Goal: Task Accomplishment & Management: Manage account settings

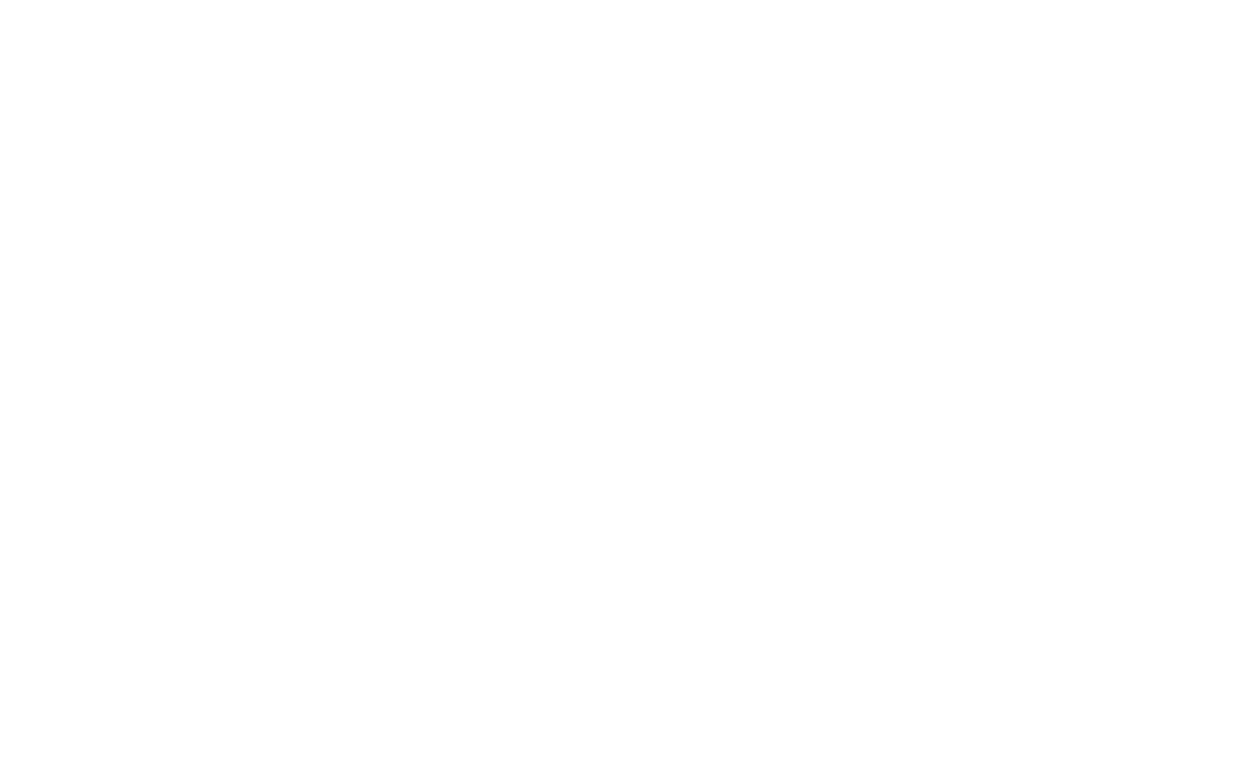
type input "[EMAIL_ADDRESS][DOMAIN_NAME]"
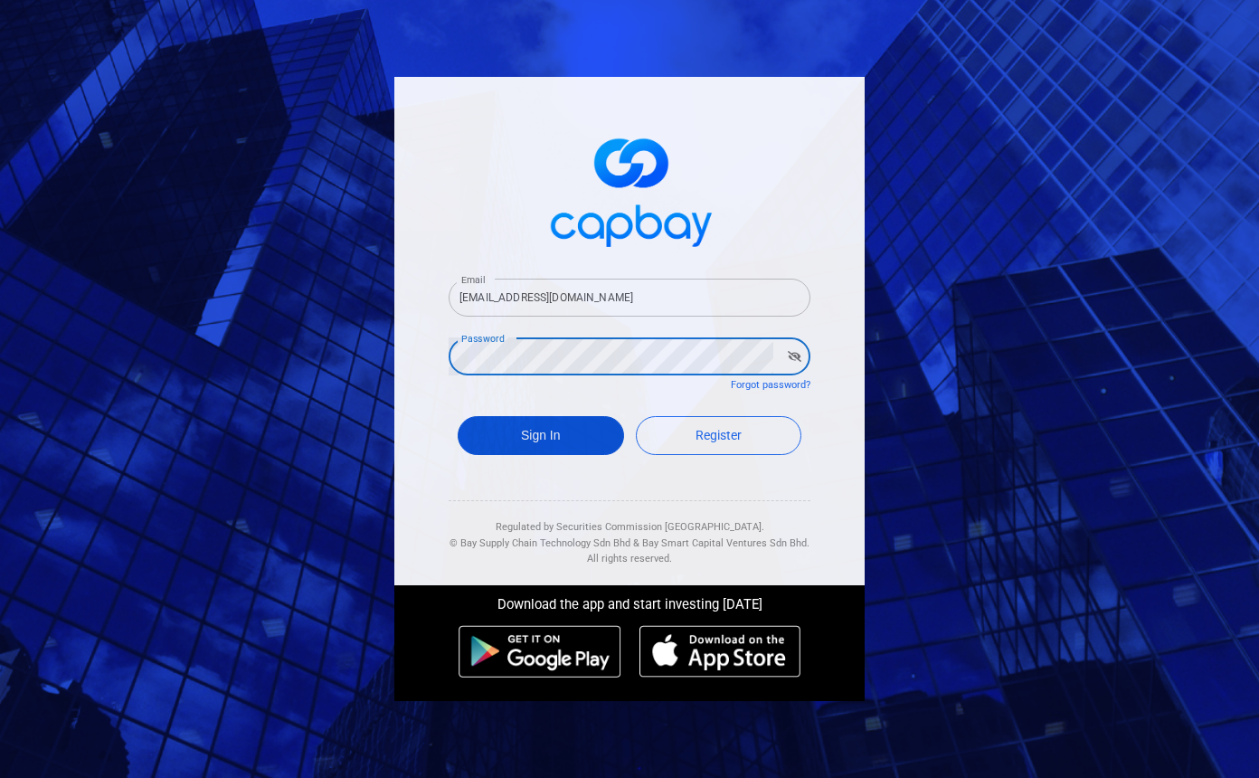
click at [551, 436] on button "Sign In" at bounding box center [541, 435] width 166 height 39
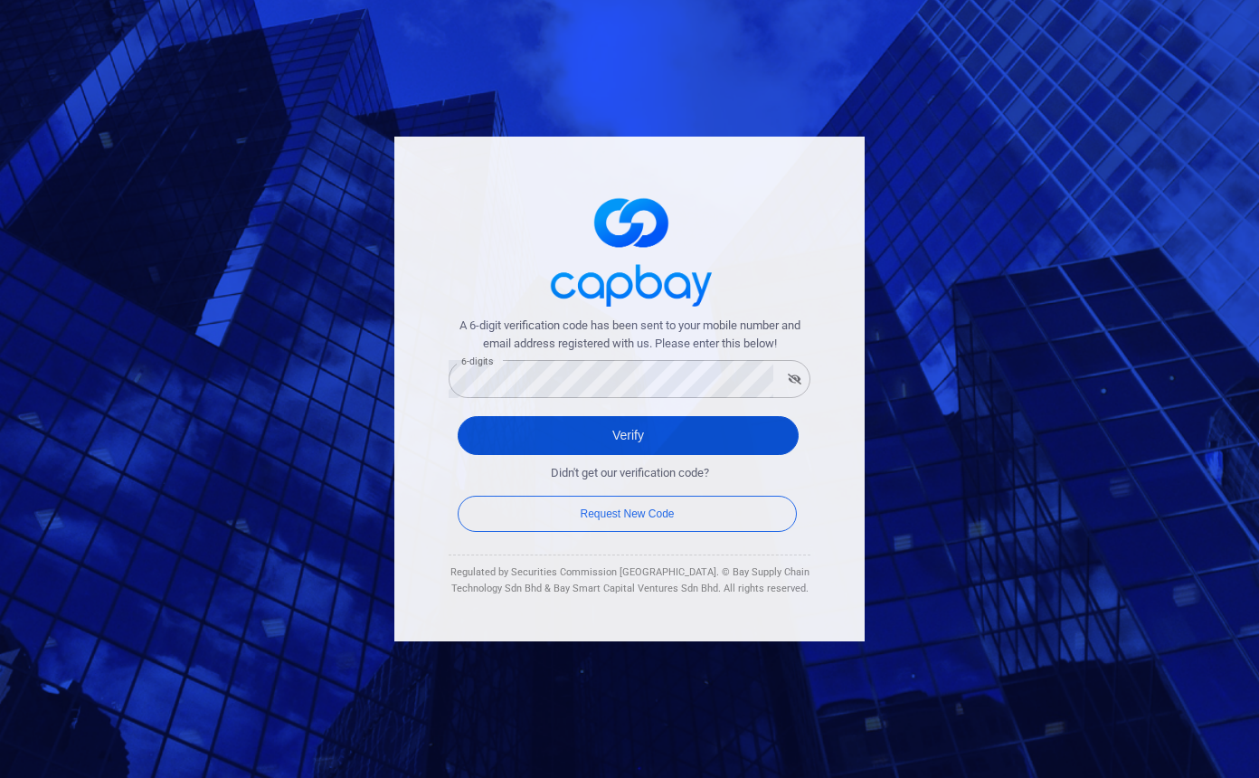
click at [666, 438] on button "Verify" at bounding box center [628, 435] width 341 height 39
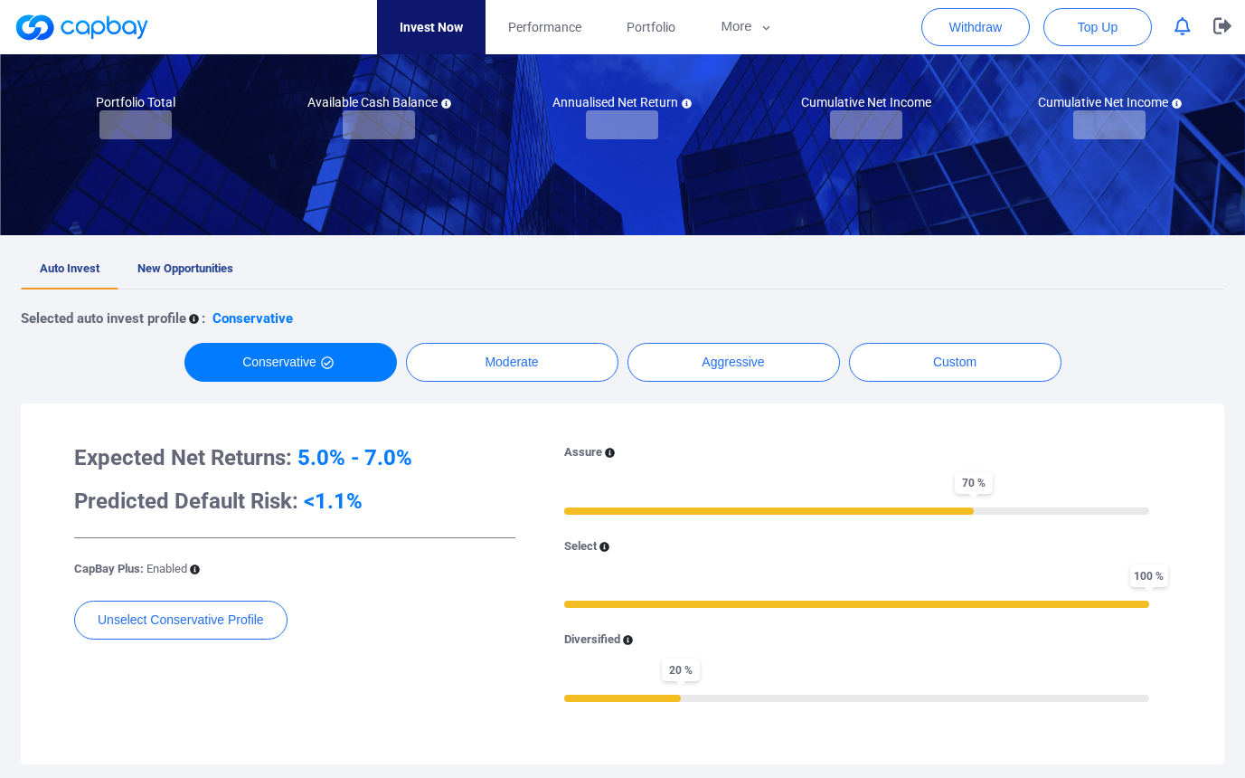
scroll to position [190, 0]
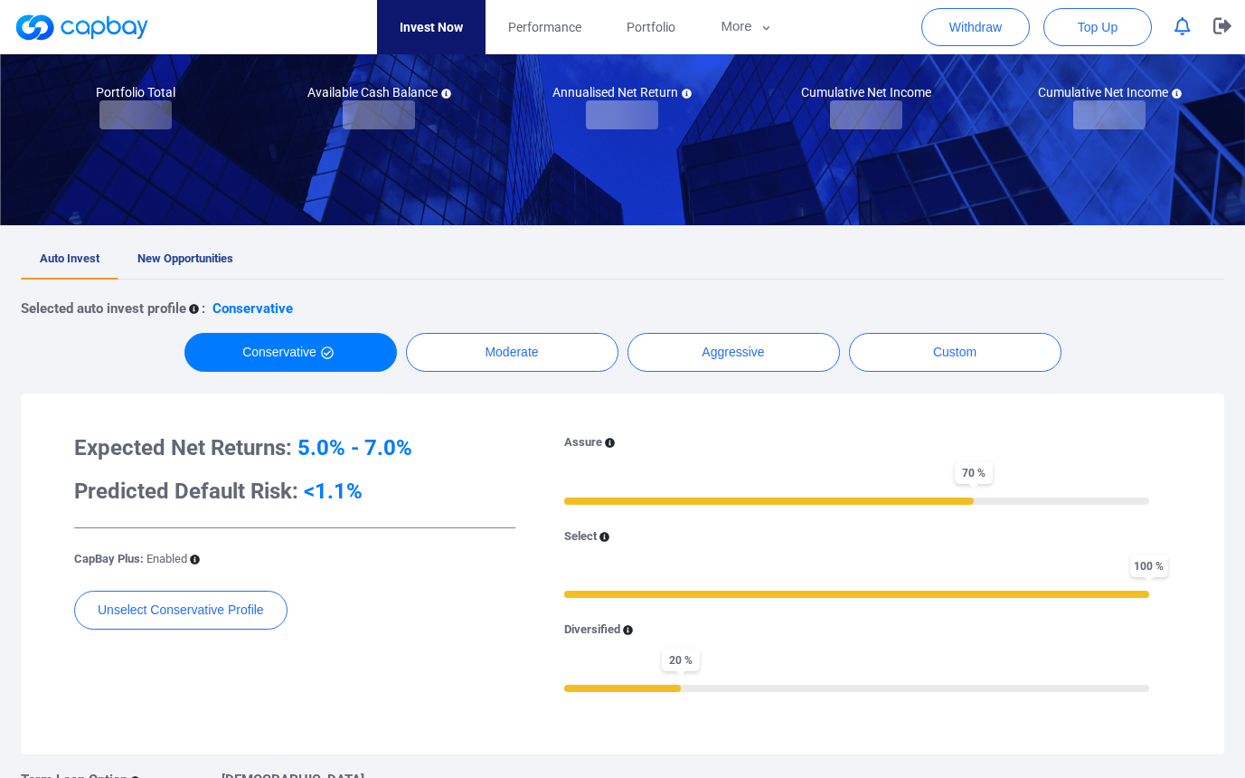
checkbox input "true"
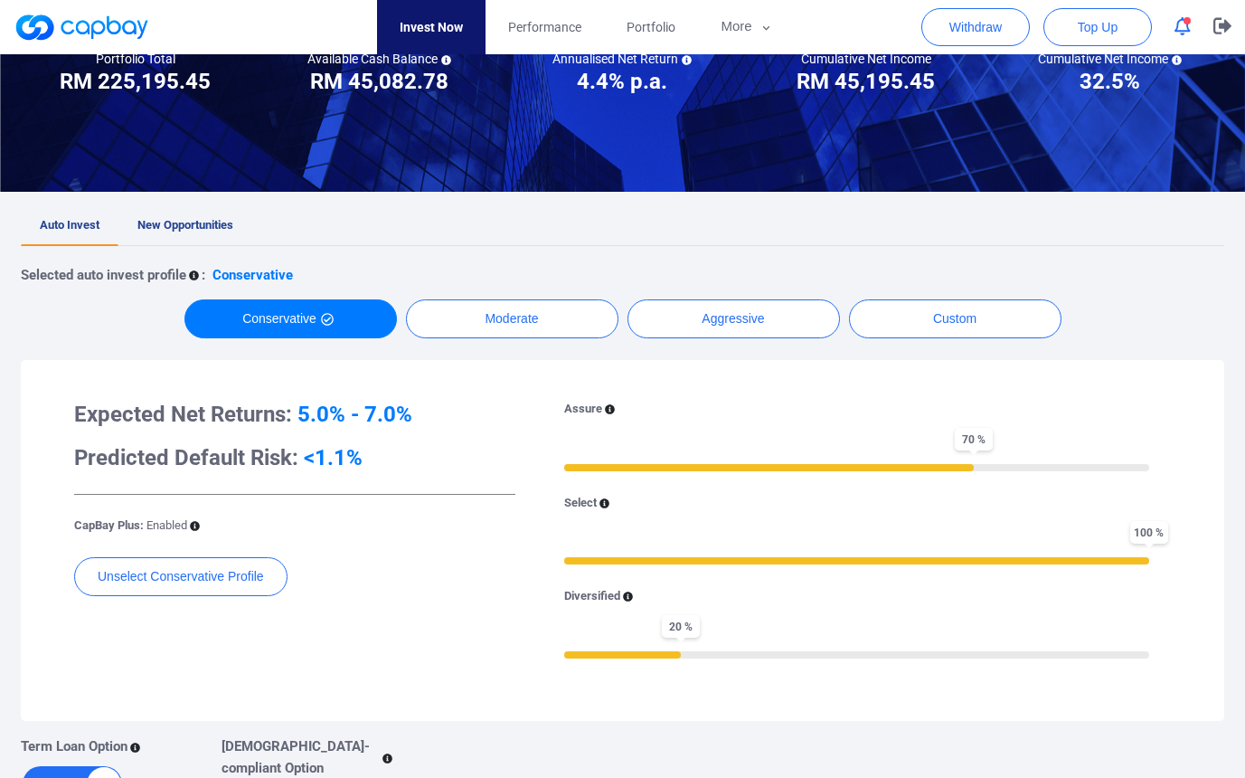
scroll to position [0, 0]
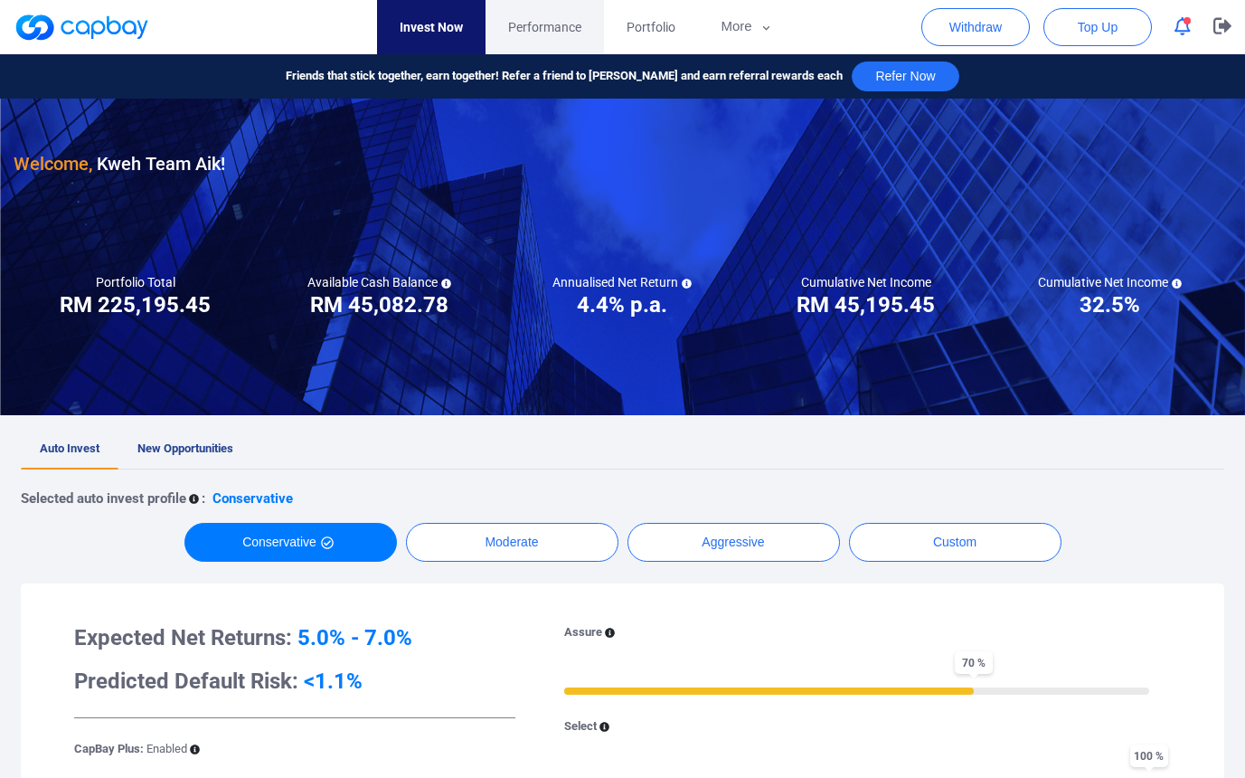
click at [546, 28] on span "Performance" at bounding box center [544, 27] width 73 height 20
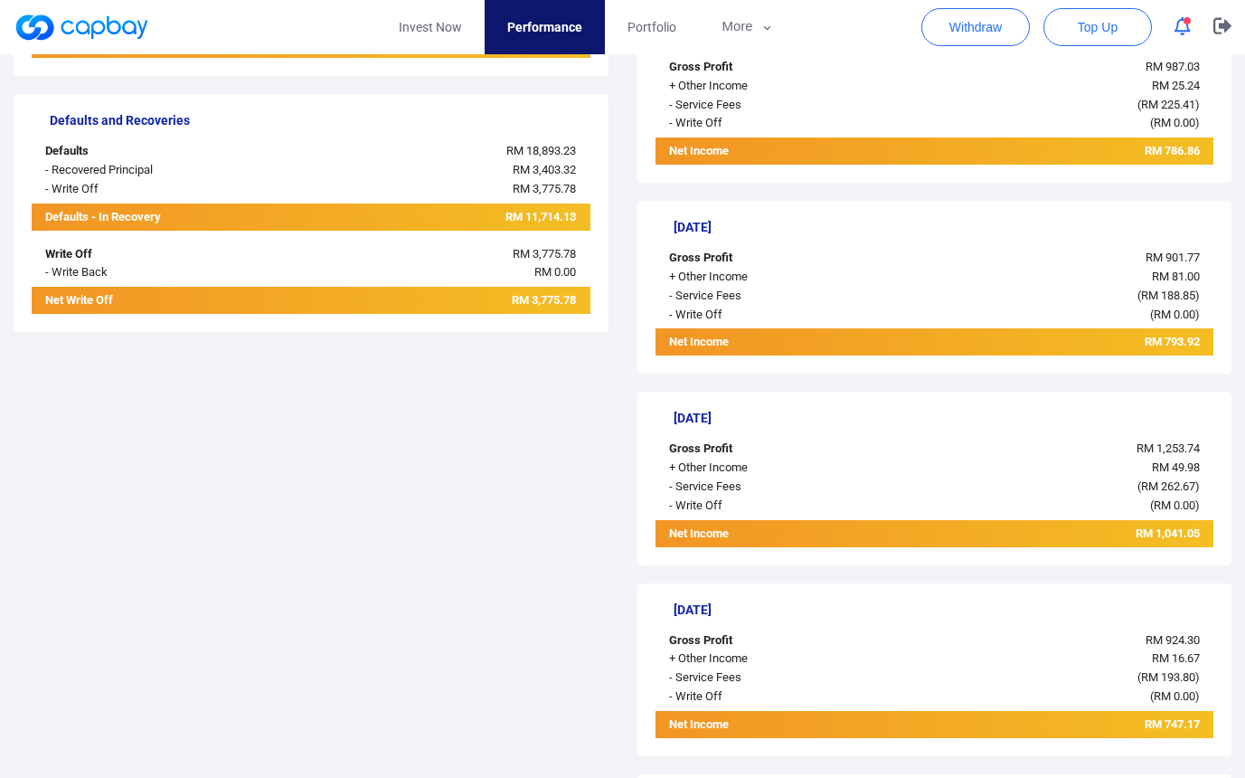
scroll to position [770, 0]
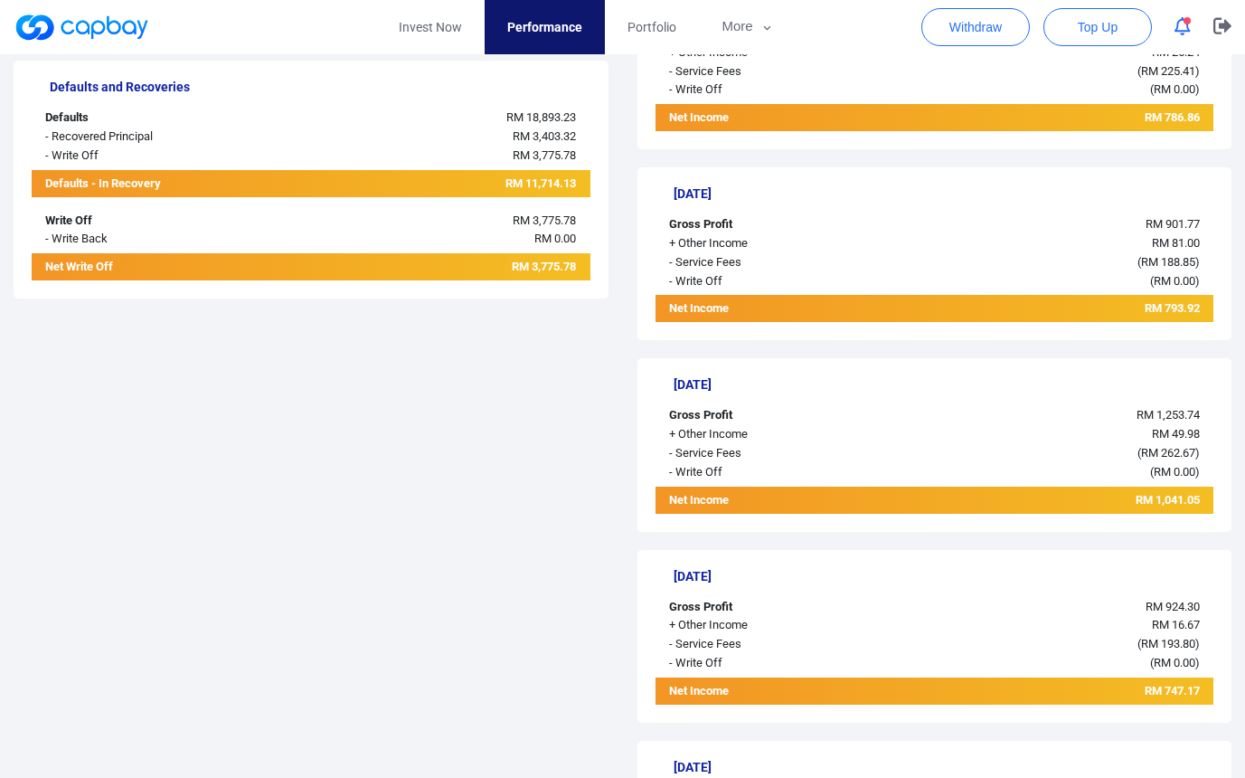
click at [694, 463] on div "- Write Off" at bounding box center [772, 472] width 232 height 19
click at [715, 491] on div "Net Income" at bounding box center [772, 502] width 232 height 23
click at [1187, 493] on span "RM 1,041.05" at bounding box center [1168, 500] width 64 height 14
click at [1178, 444] on div "( RM 262.67 )" at bounding box center [1051, 453] width 326 height 19
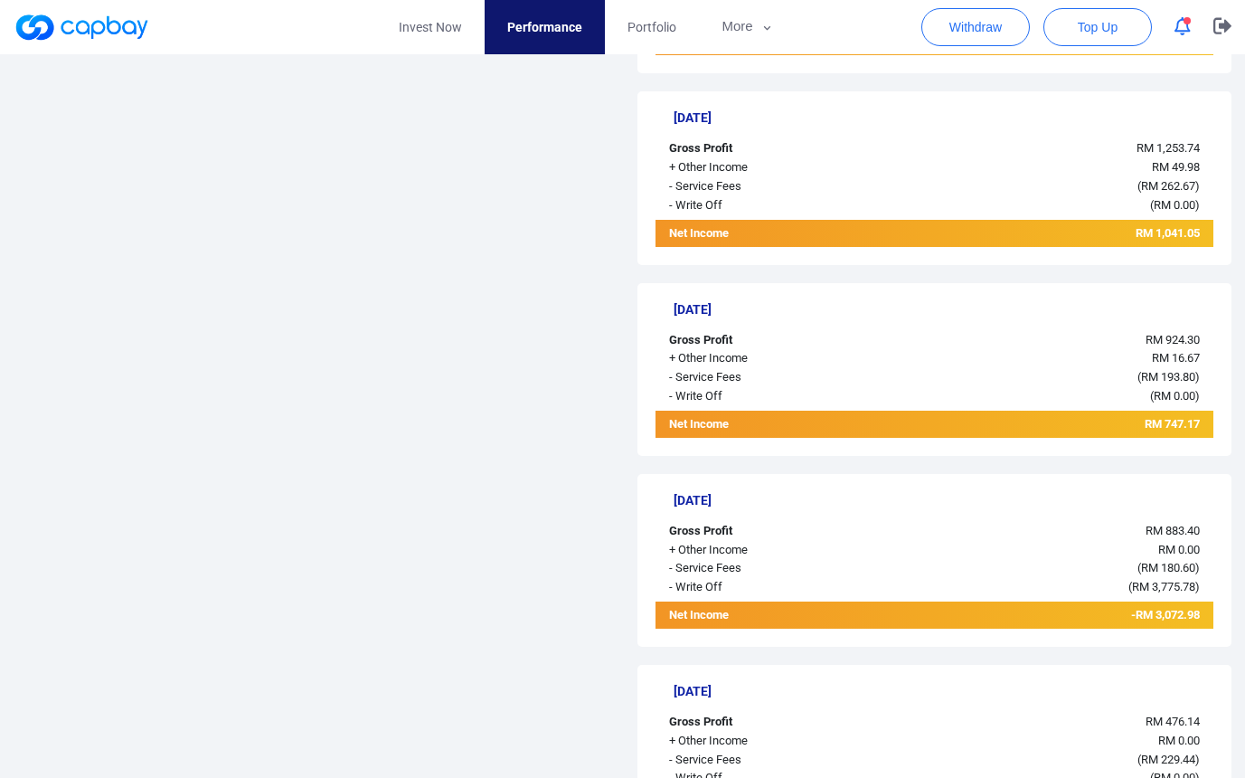
scroll to position [1076, 0]
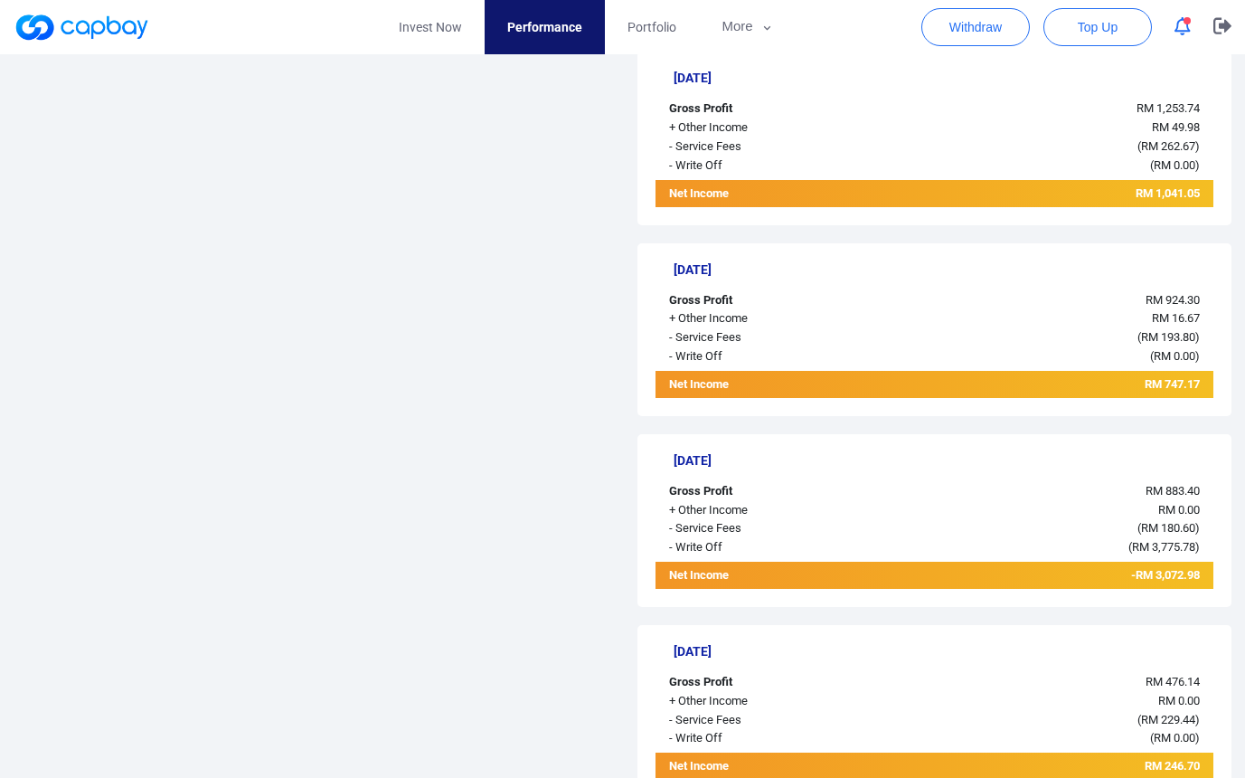
click at [1147, 568] on span "-RM 3,072.98" at bounding box center [1165, 575] width 69 height 14
click at [1165, 540] on span "RM 3,775.78" at bounding box center [1163, 547] width 63 height 14
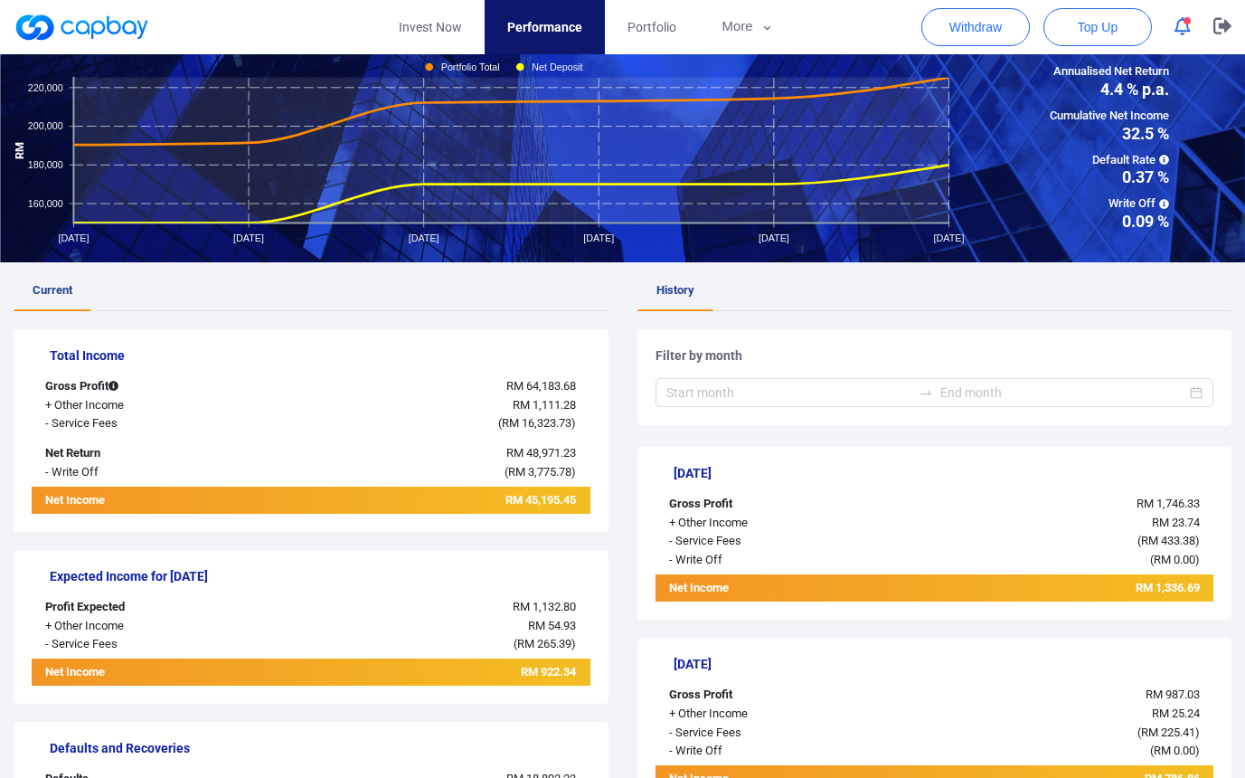
scroll to position [0, 0]
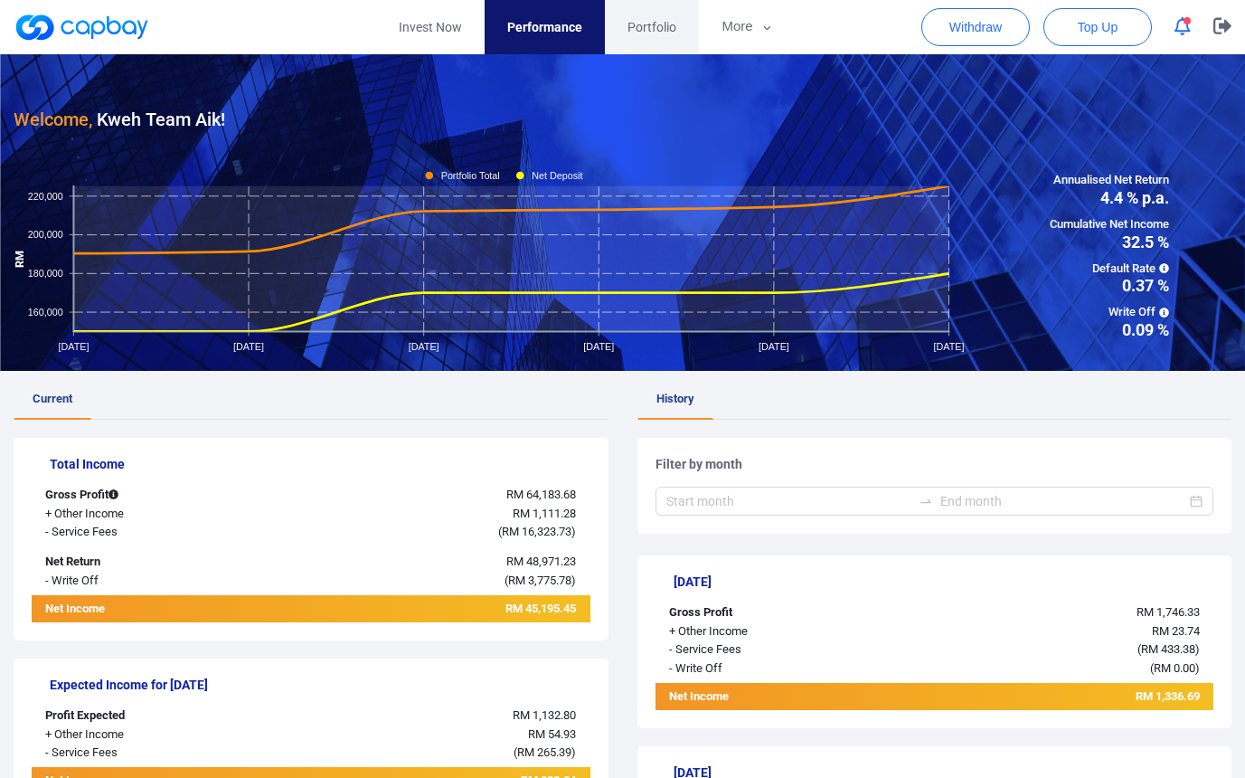
click at [659, 23] on span "Portfolio" at bounding box center [652, 27] width 49 height 20
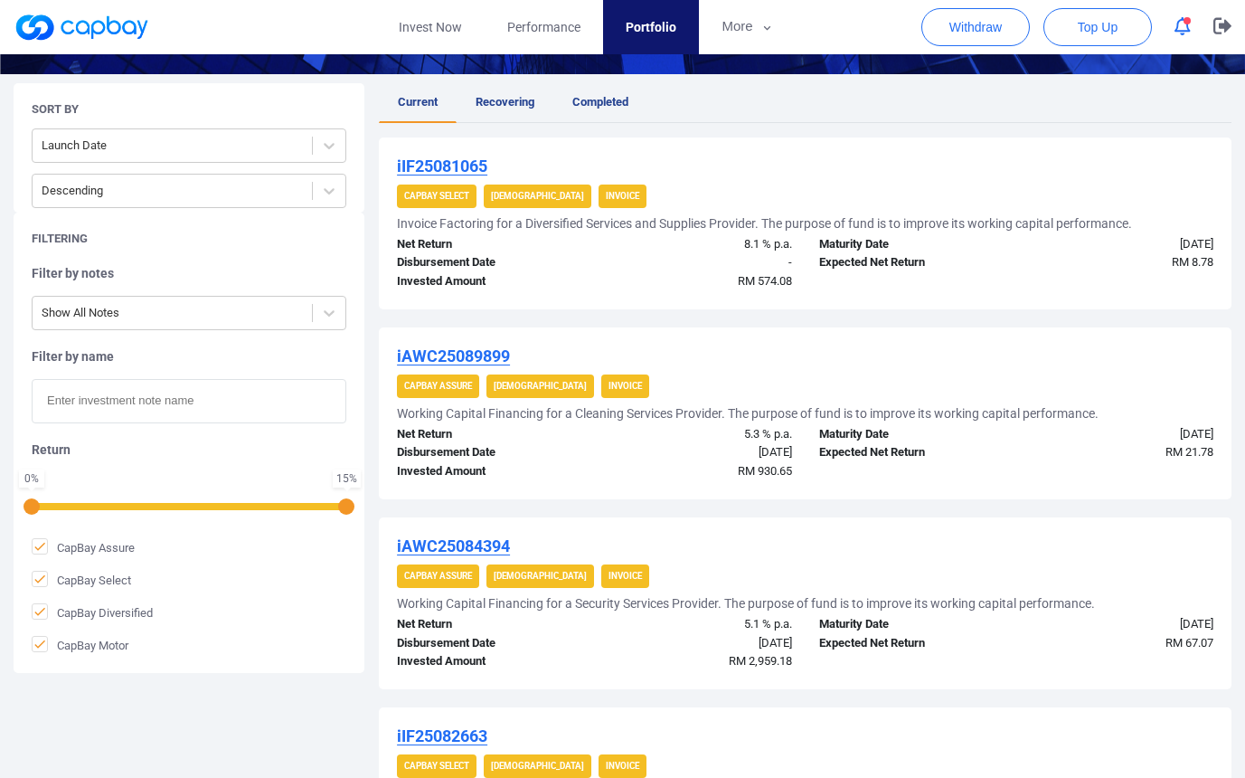
scroll to position [32, 0]
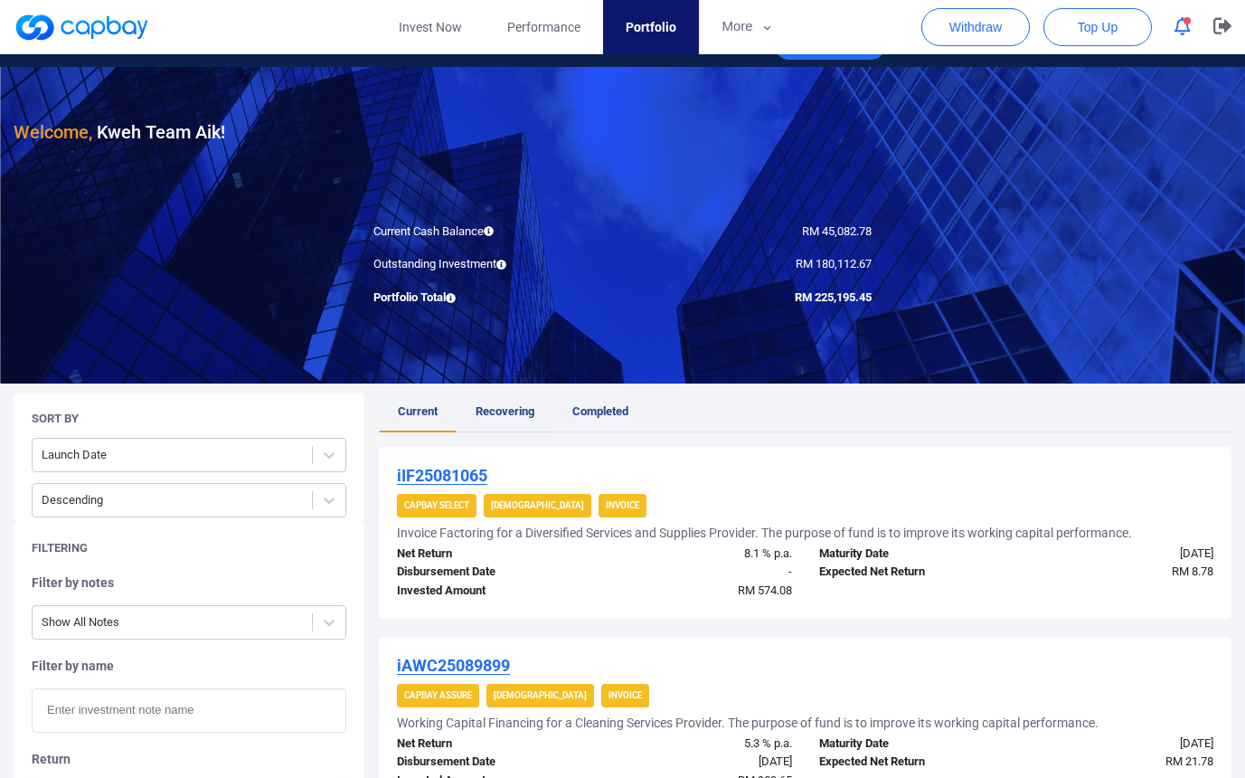
click at [498, 414] on span "Recovering" at bounding box center [505, 411] width 59 height 14
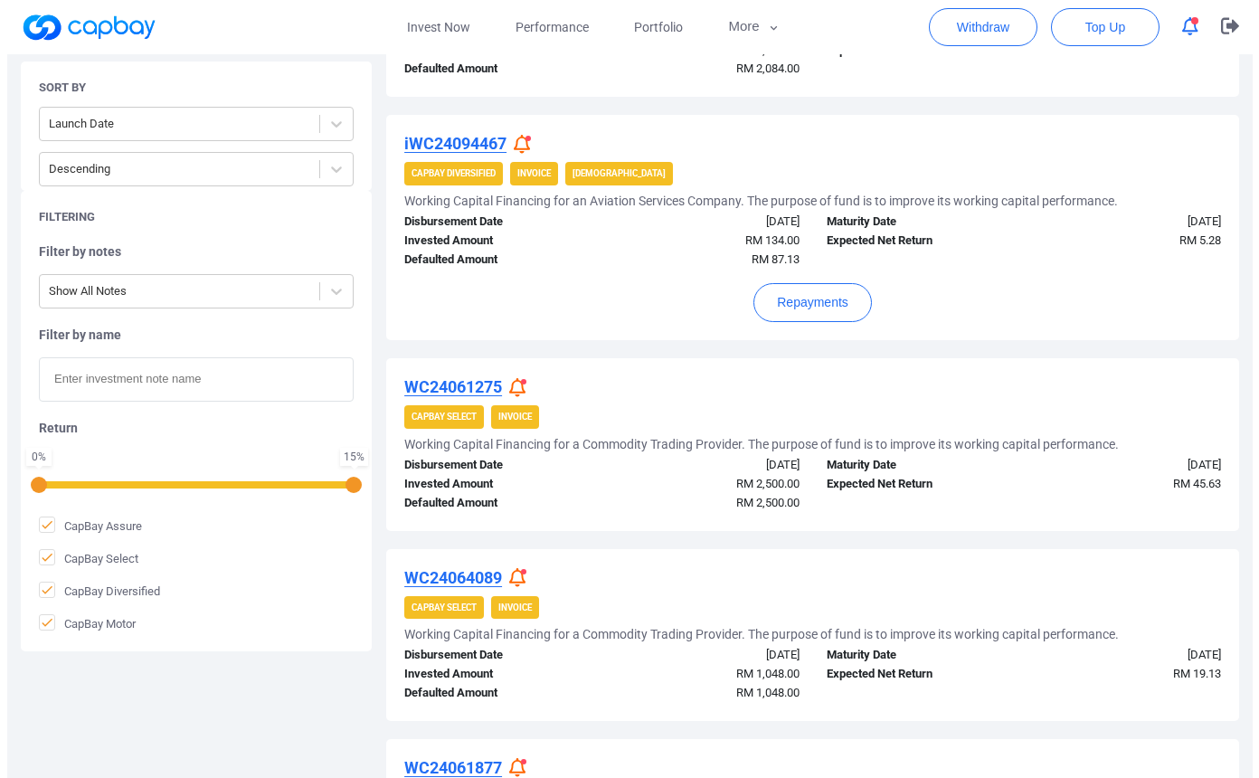
scroll to position [987, 0]
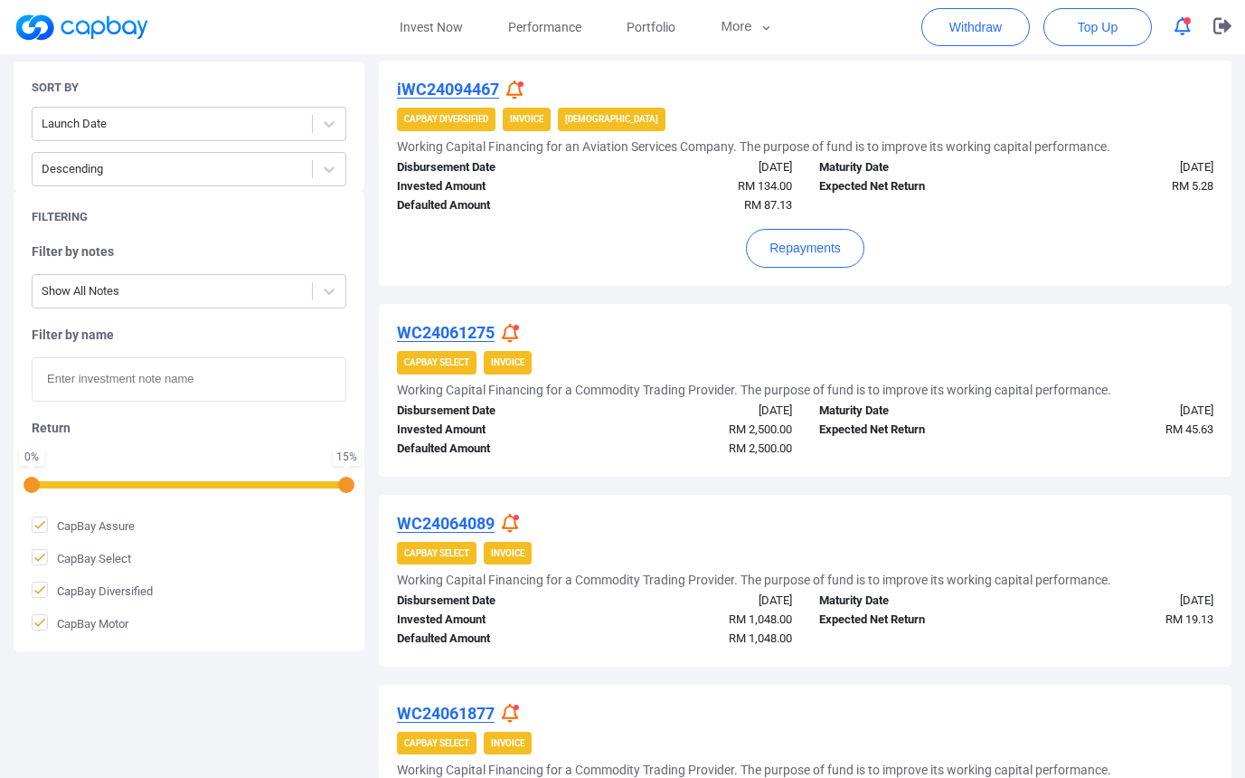
click at [508, 324] on icon at bounding box center [510, 333] width 16 height 19
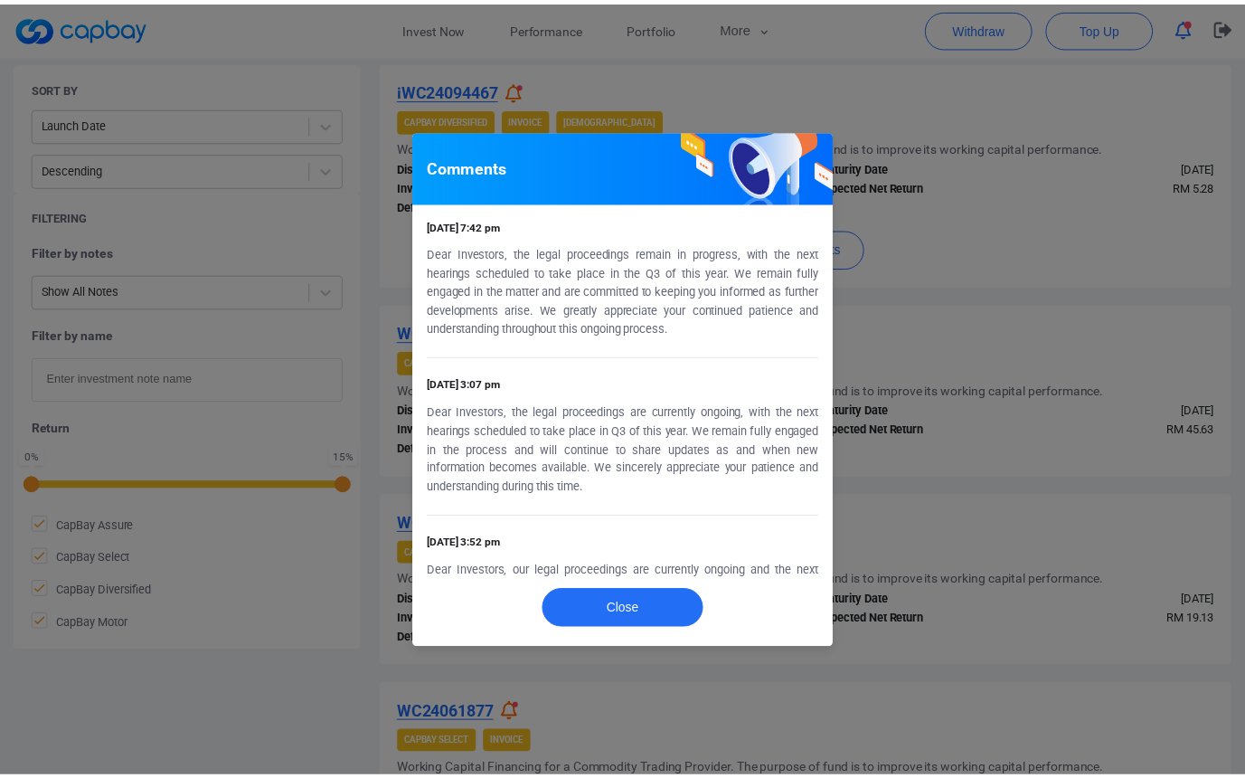
scroll to position [586, 0]
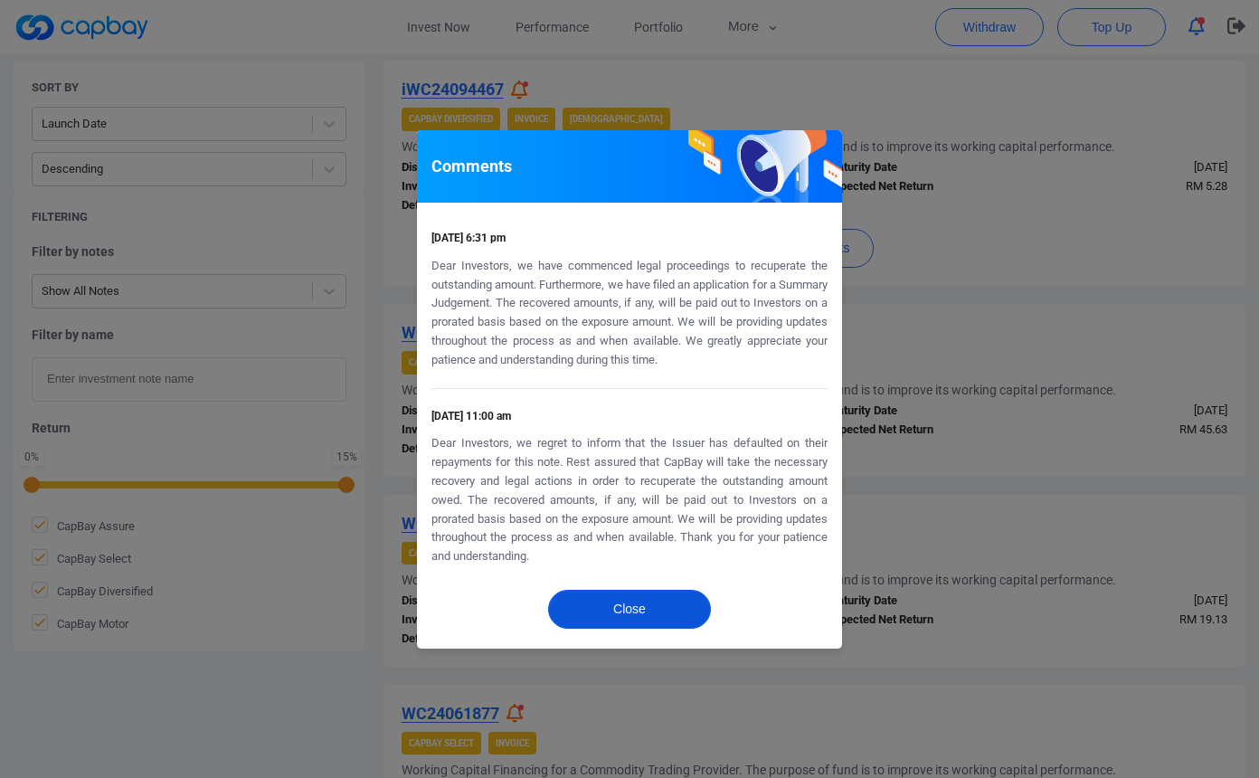
drag, startPoint x: 625, startPoint y: 610, endPoint x: 639, endPoint y: 604, distance: 15.8
click at [625, 611] on button "Close" at bounding box center [629, 609] width 163 height 39
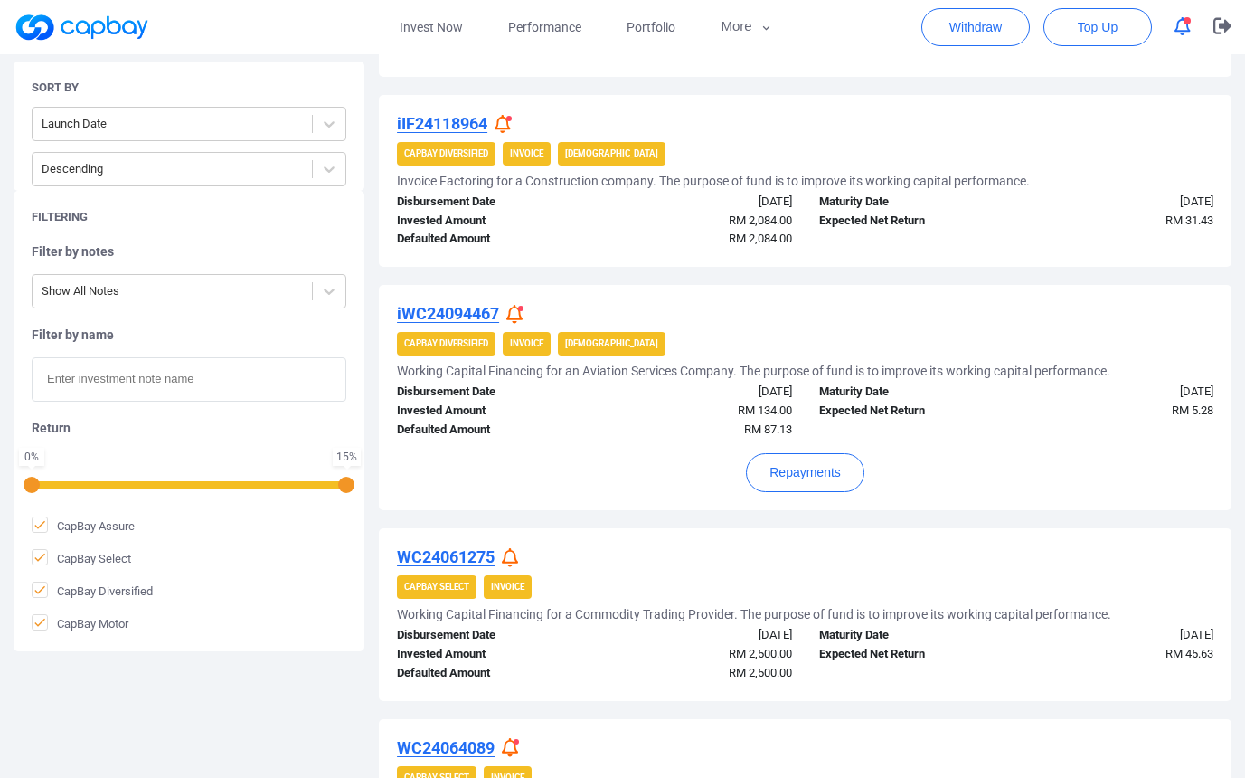
scroll to position [636, 0]
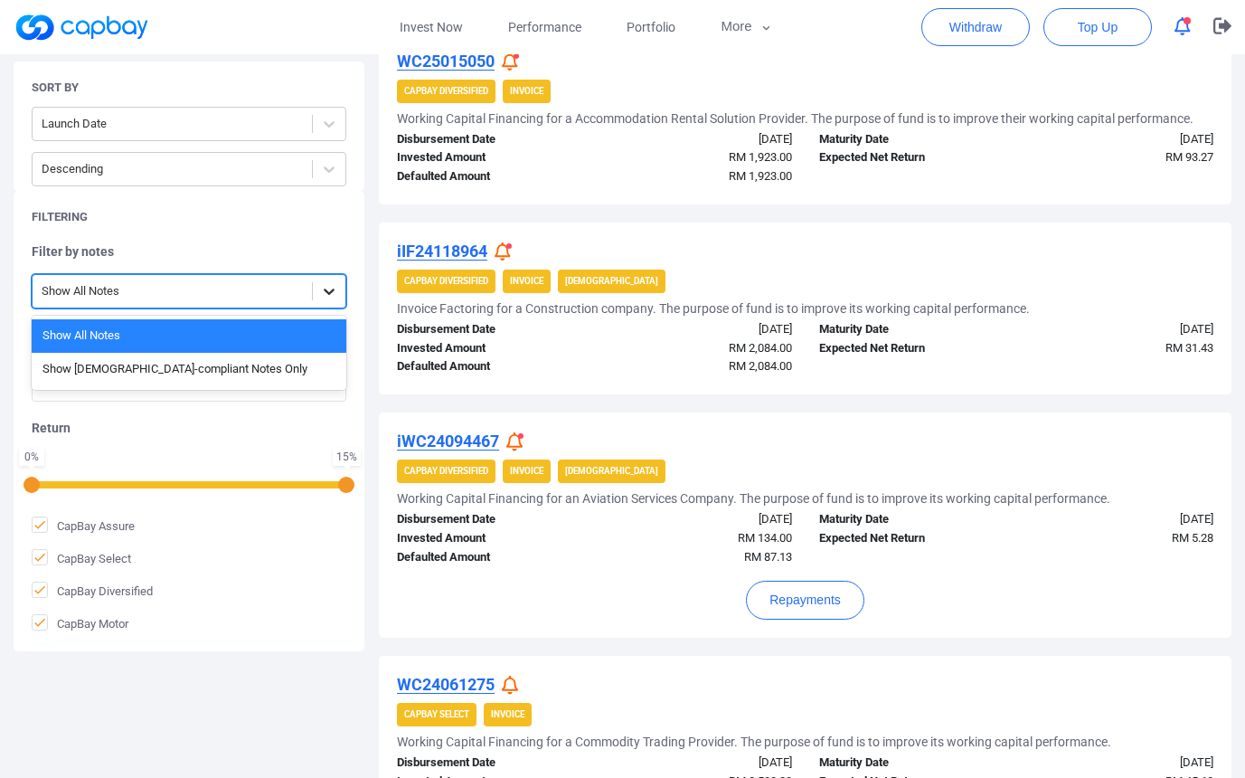
click at [335, 288] on icon at bounding box center [329, 291] width 18 height 18
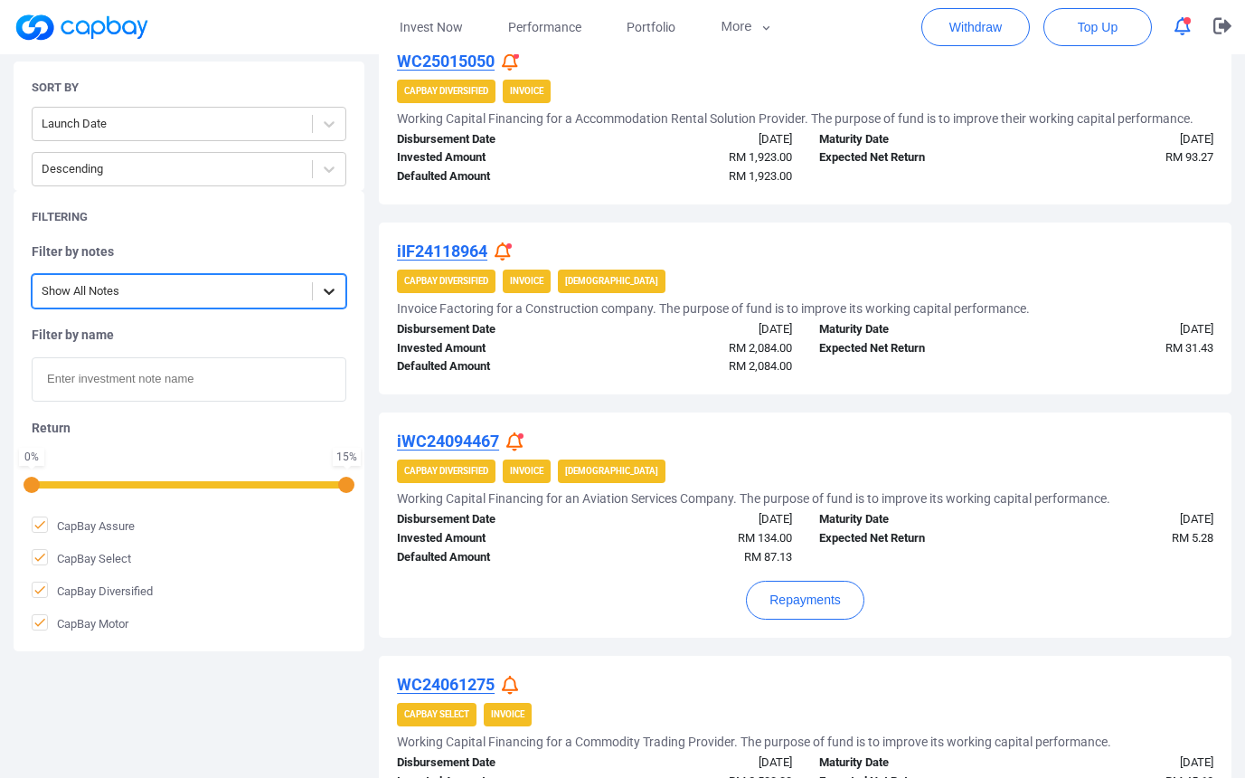
click at [335, 288] on icon at bounding box center [329, 291] width 18 height 18
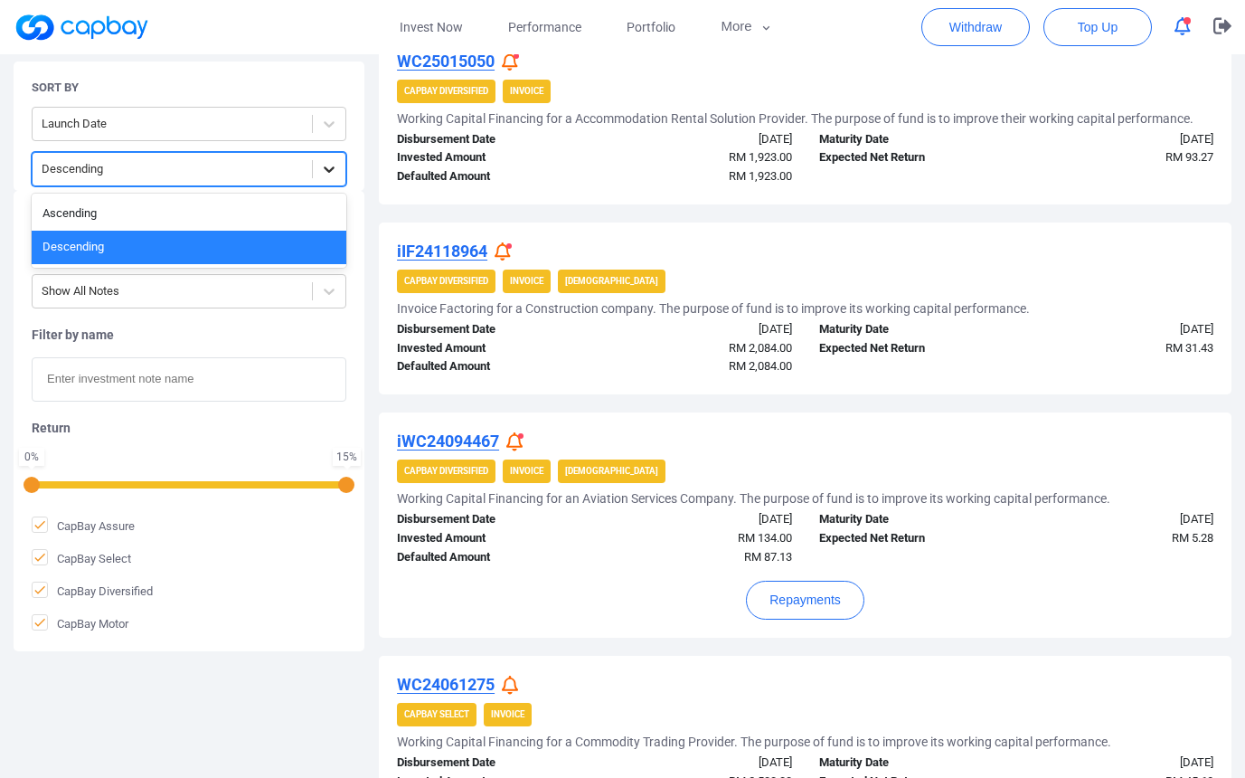
click at [317, 166] on div at bounding box center [329, 169] width 33 height 33
click at [322, 165] on icon at bounding box center [329, 169] width 18 height 18
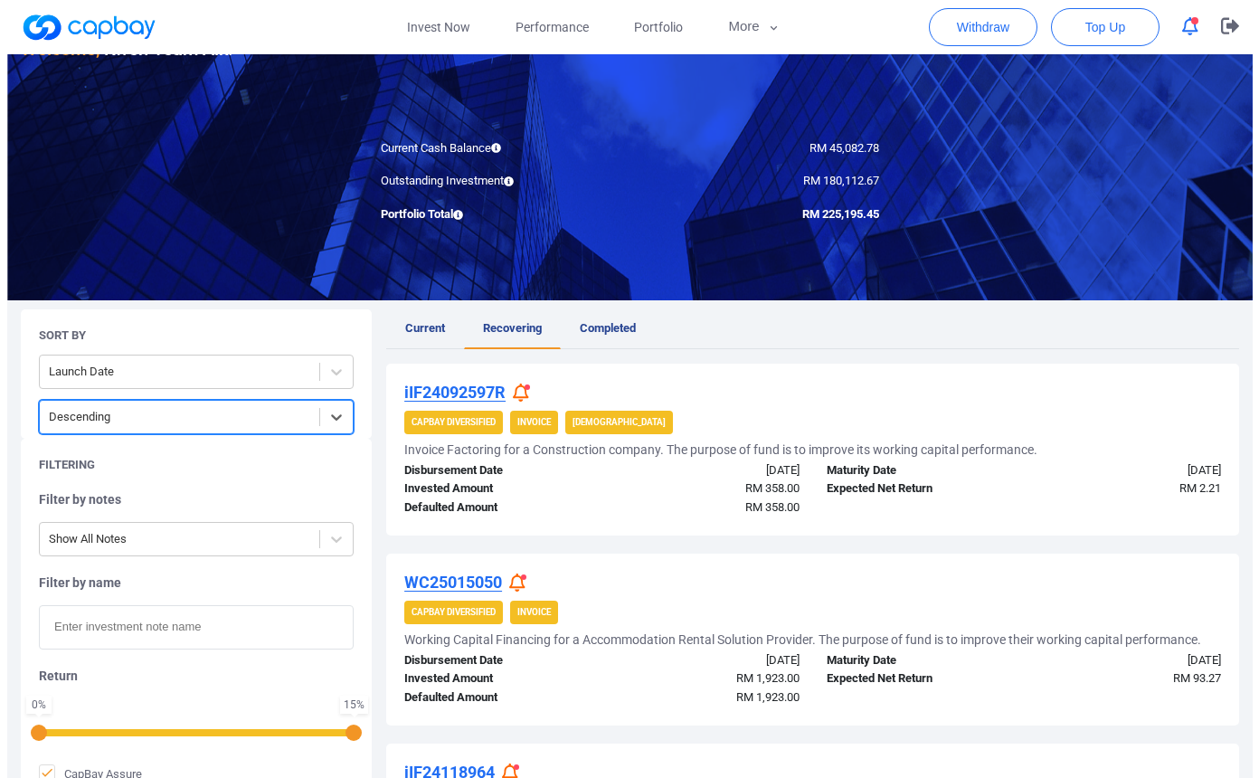
scroll to position [217, 0]
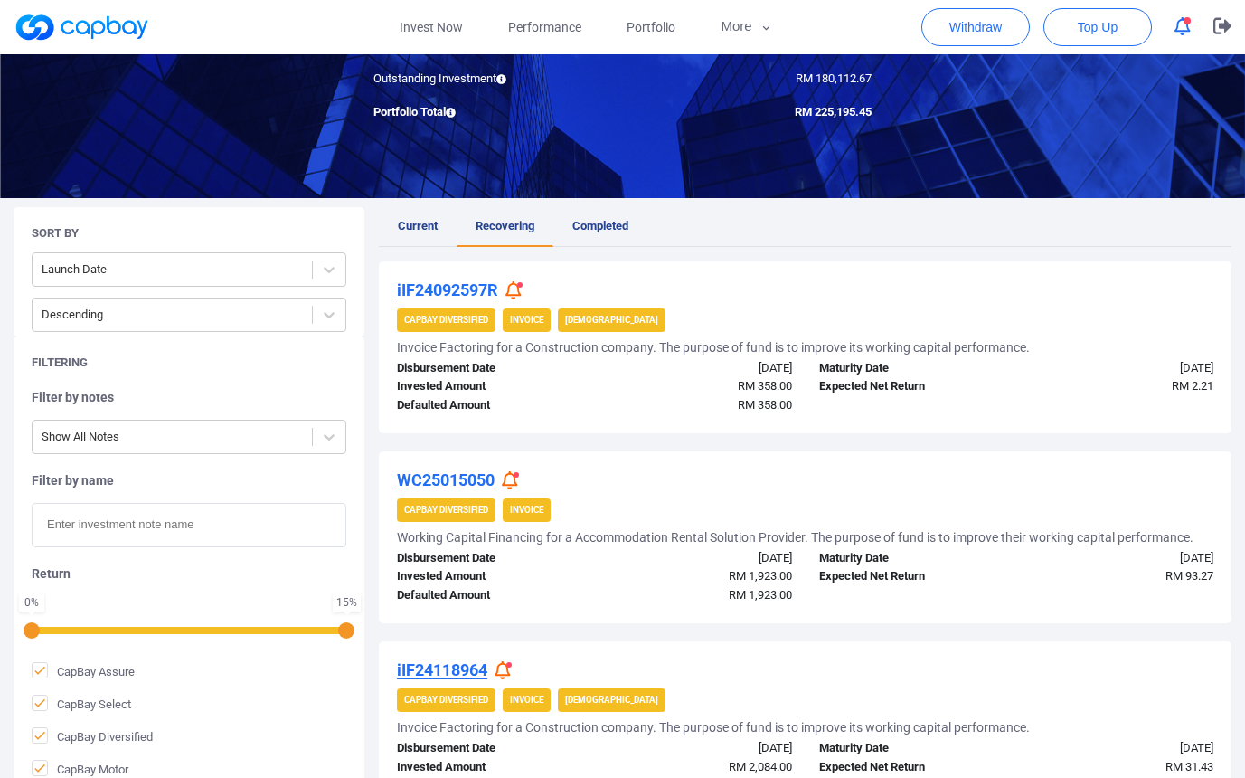
click at [456, 291] on u "iIF24092597R" at bounding box center [447, 289] width 101 height 19
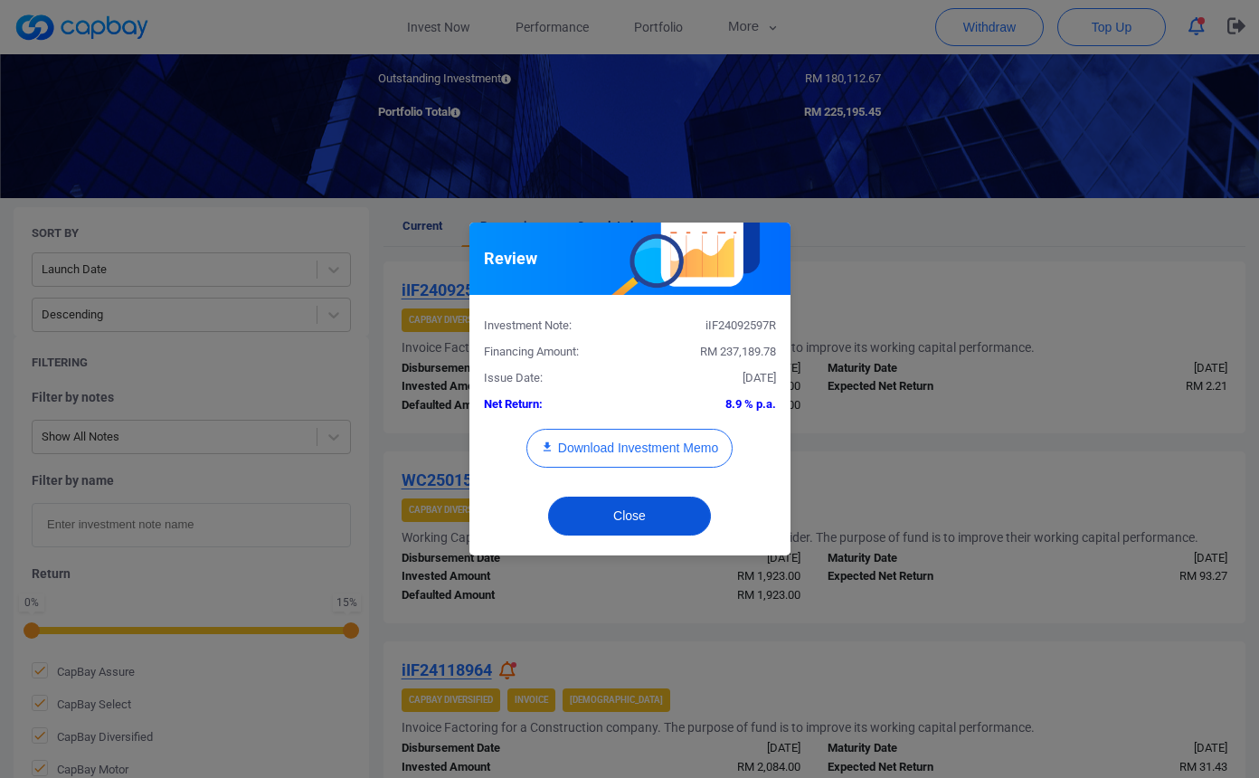
click at [671, 521] on button "Close" at bounding box center [629, 515] width 163 height 39
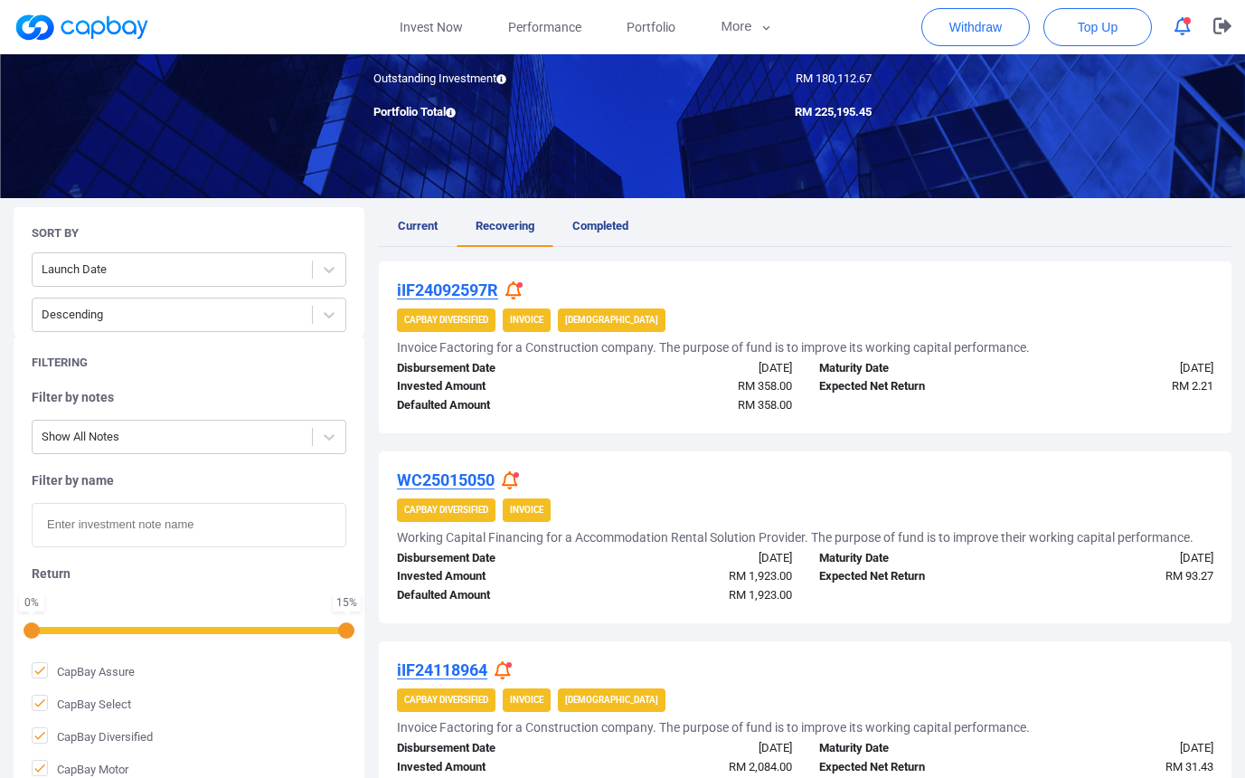
click at [516, 291] on icon at bounding box center [513, 290] width 16 height 19
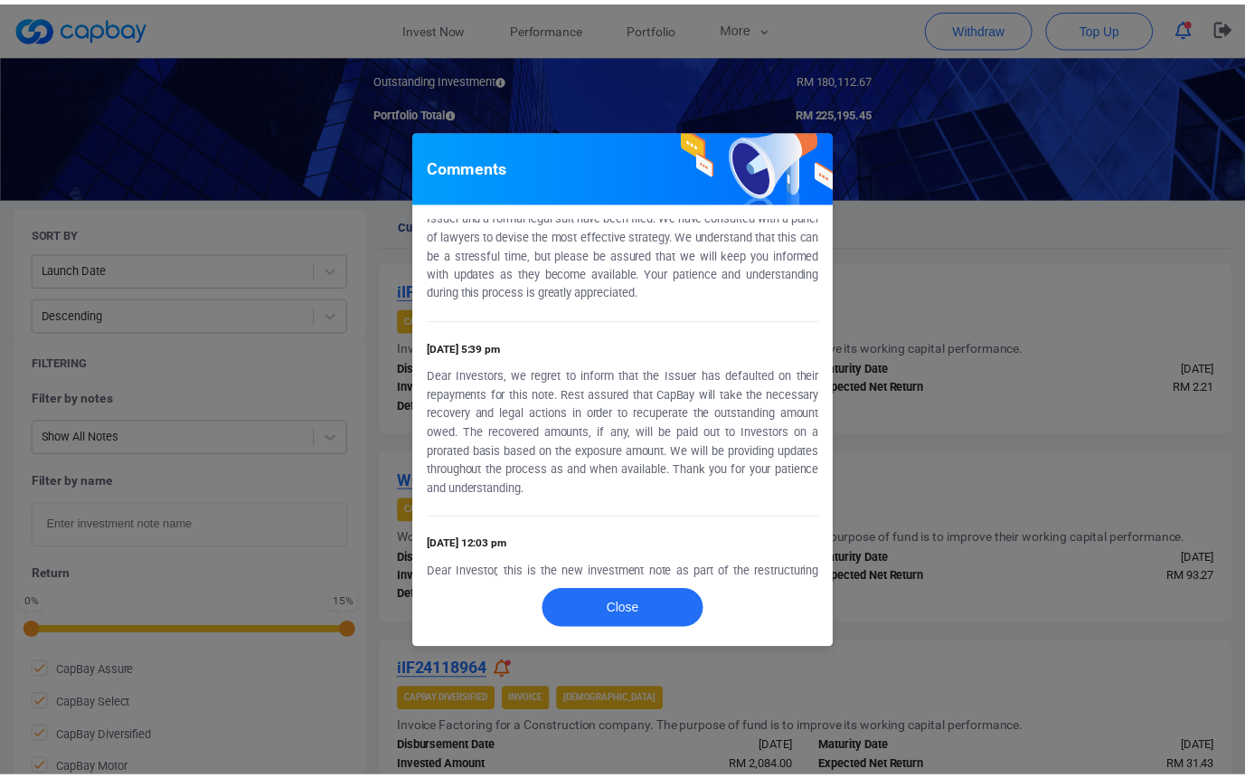
scroll to position [173, 0]
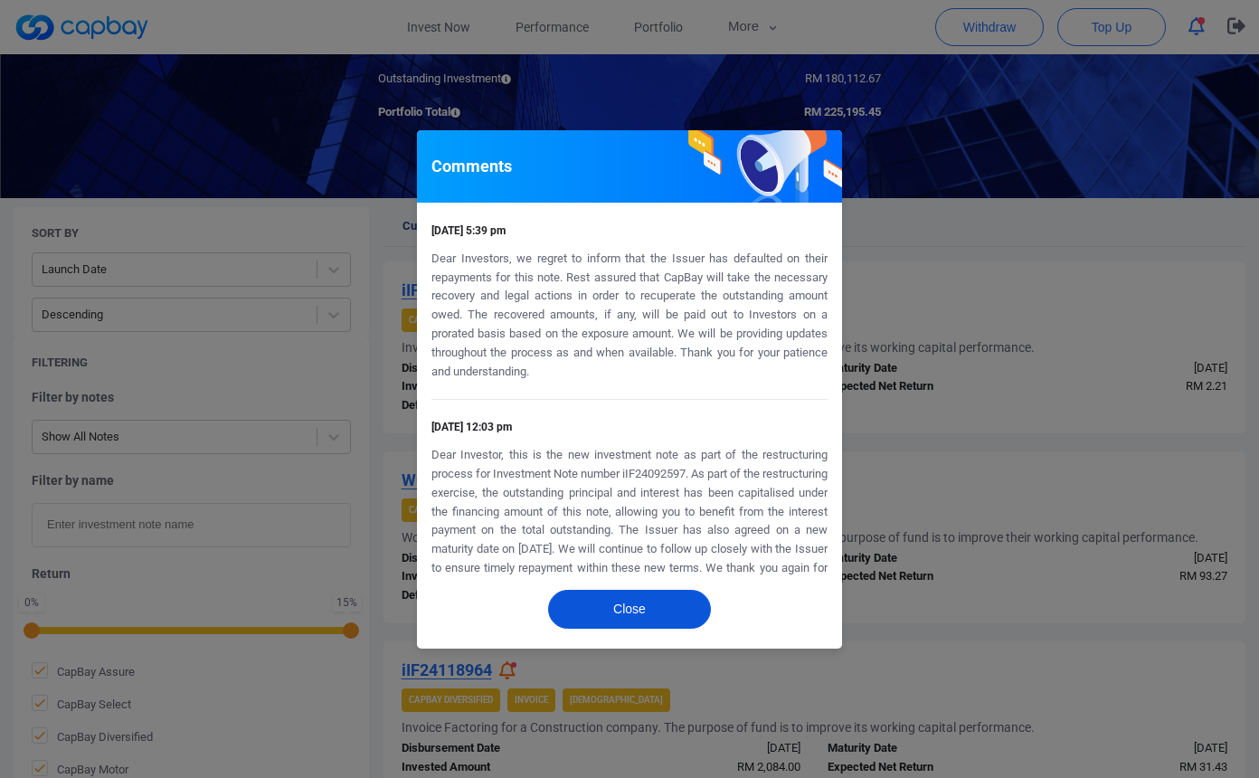
click at [659, 604] on button "Close" at bounding box center [629, 609] width 163 height 39
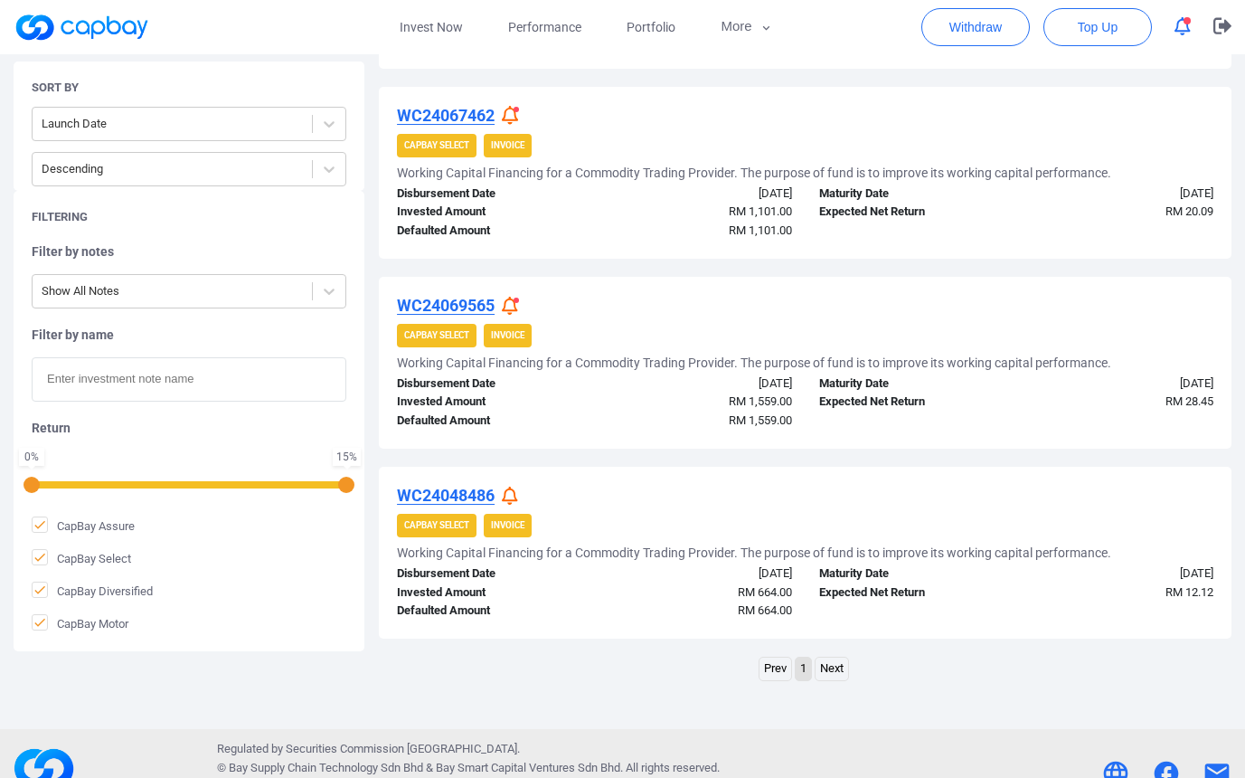
scroll to position [0, 0]
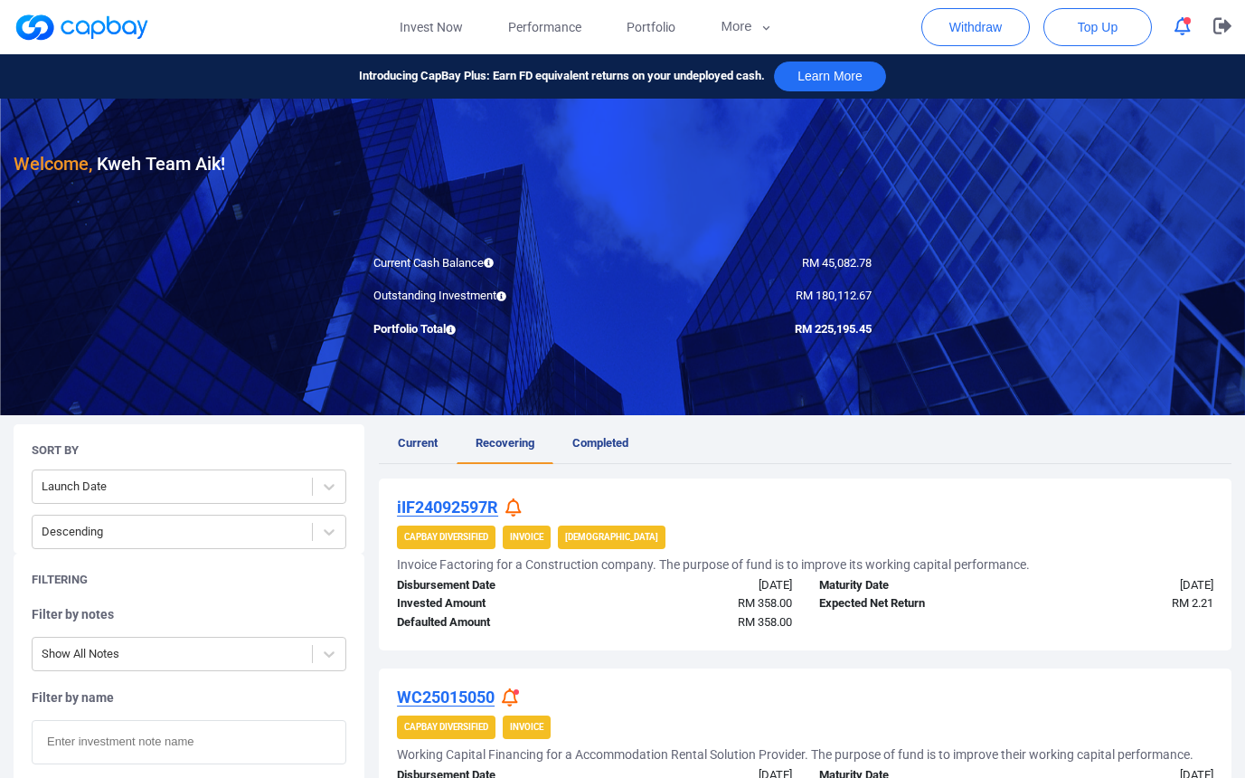
click at [845, 263] on span "RM 45,082.78" at bounding box center [837, 263] width 70 height 14
click at [946, 510] on div "iIF24092597R" at bounding box center [805, 507] width 817 height 22
click at [779, 500] on div "iIF24092597R" at bounding box center [805, 507] width 817 height 22
click at [974, 496] on div "iIF24092597R" at bounding box center [805, 507] width 817 height 22
click at [557, 28] on span "Performance" at bounding box center [544, 27] width 73 height 20
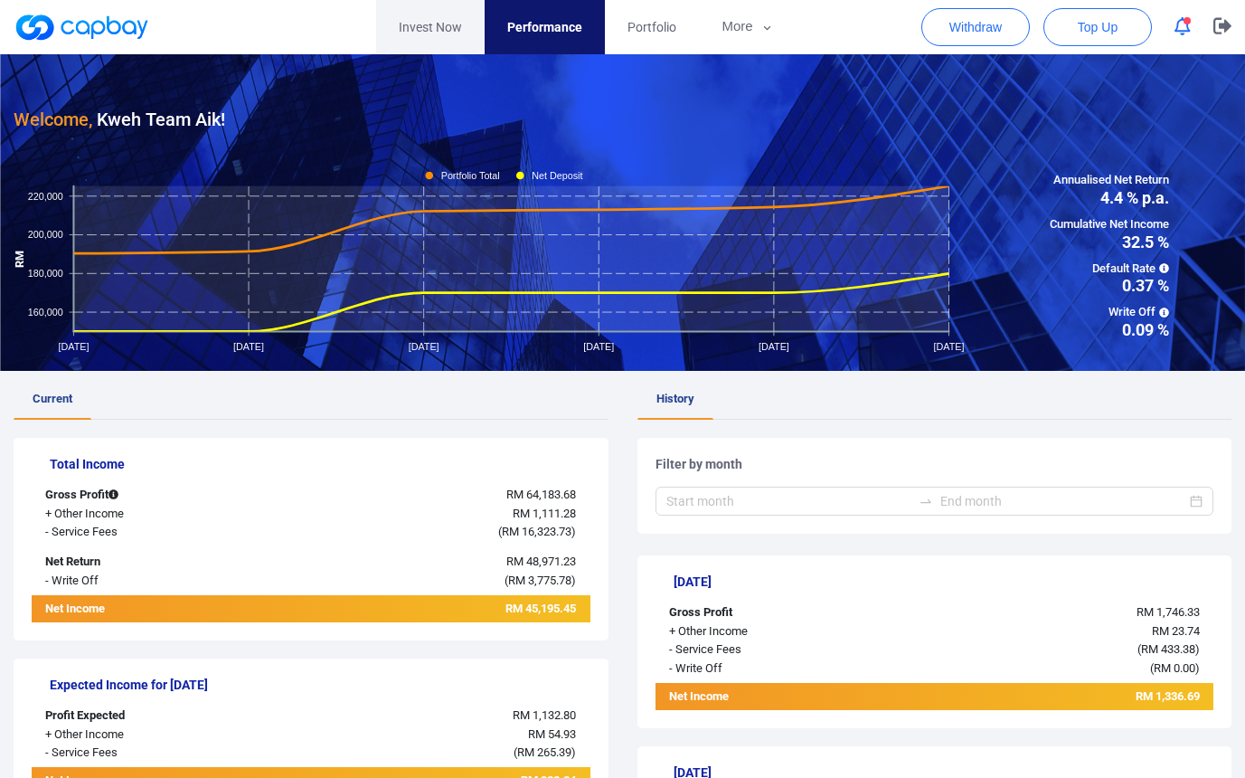
click at [425, 31] on link "Invest Now" at bounding box center [430, 27] width 109 height 54
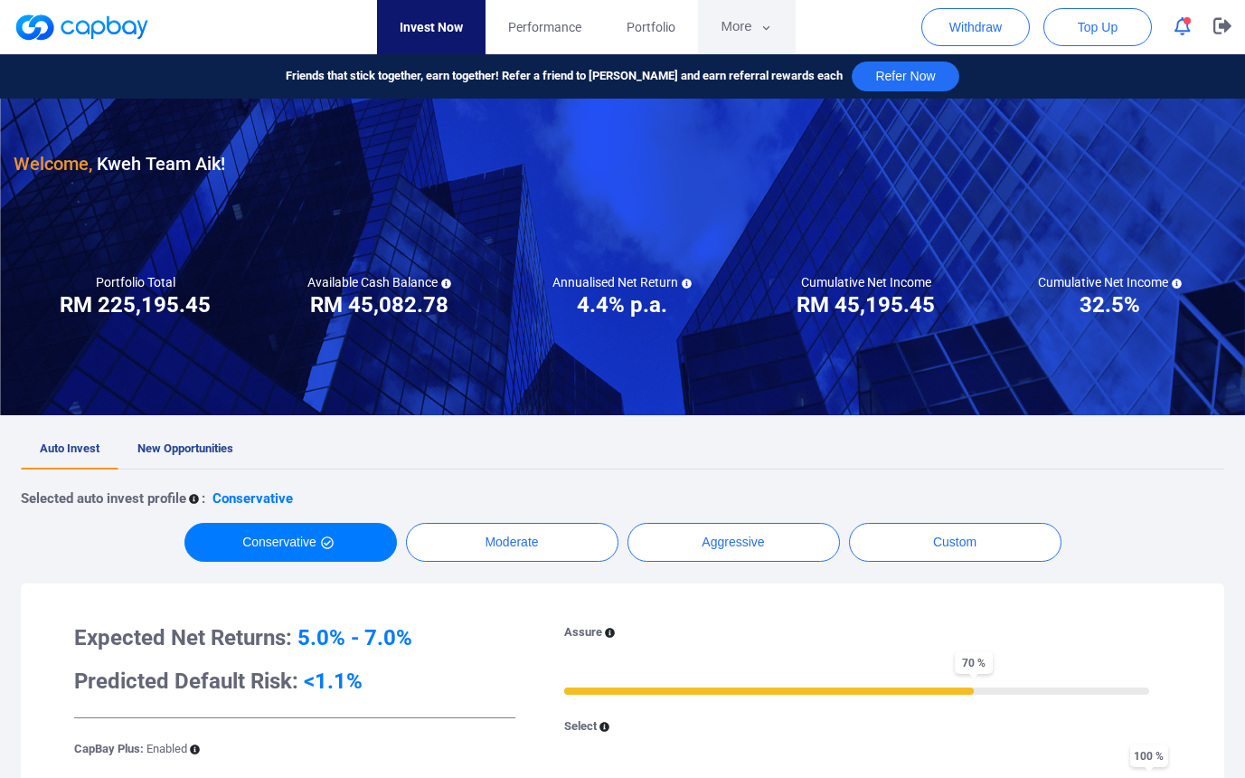
click at [753, 33] on button "More" at bounding box center [746, 27] width 97 height 54
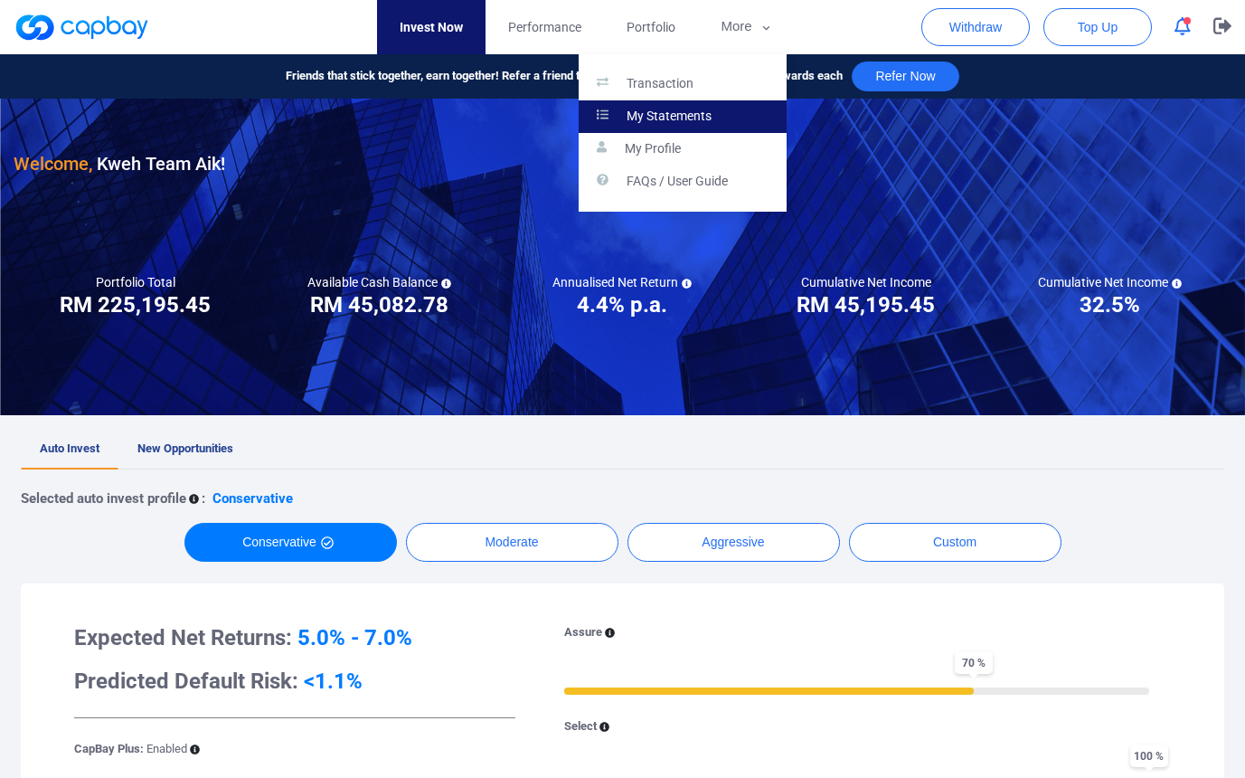
click at [673, 127] on link "My Statements" at bounding box center [683, 116] width 208 height 33
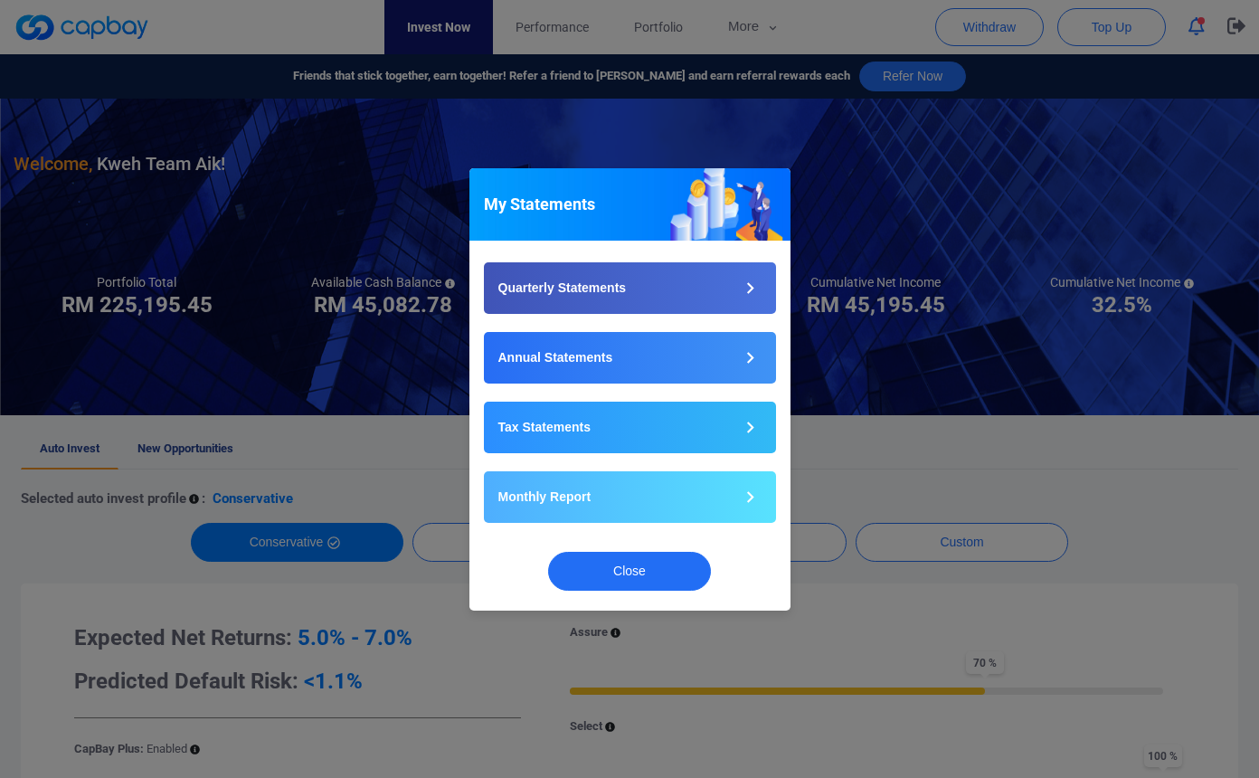
click at [751, 17] on div "My Statements Quarterly Statements Annual Statements Tax Statements Monthly Rep…" at bounding box center [629, 389] width 1259 height 778
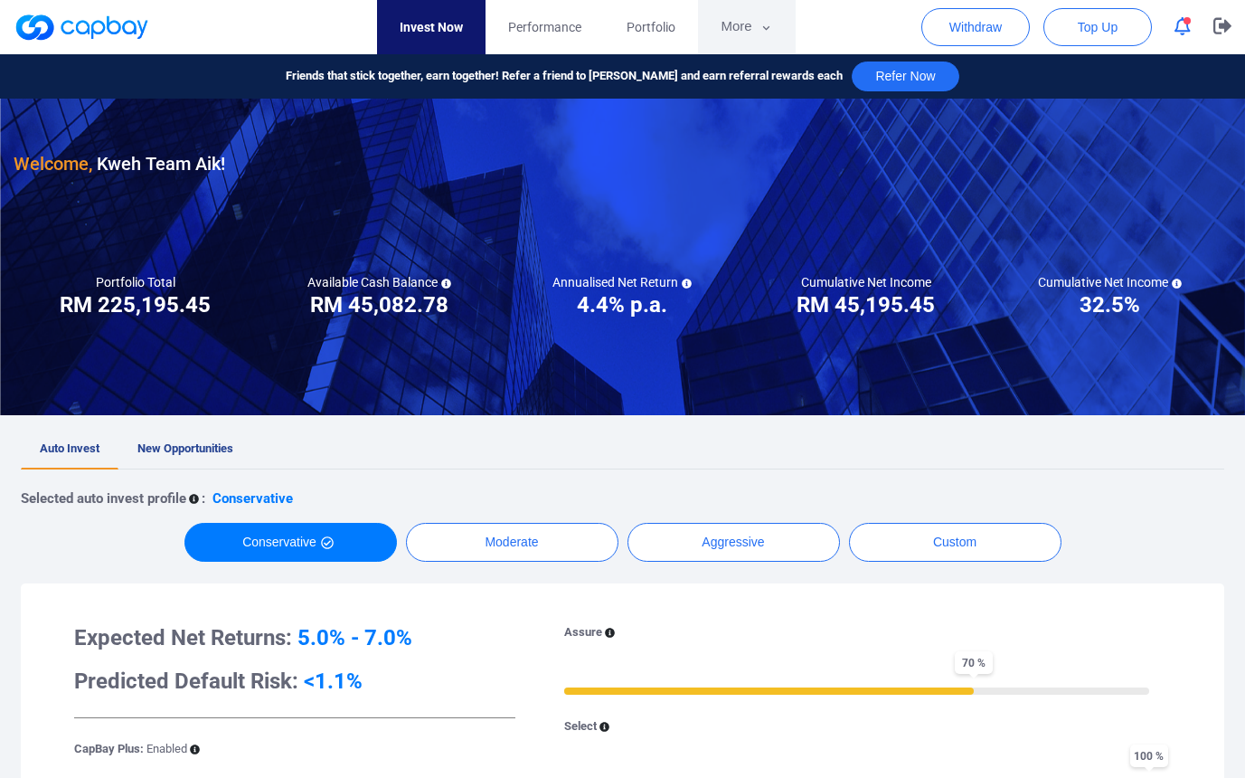
click at [758, 27] on button "More" at bounding box center [746, 27] width 97 height 54
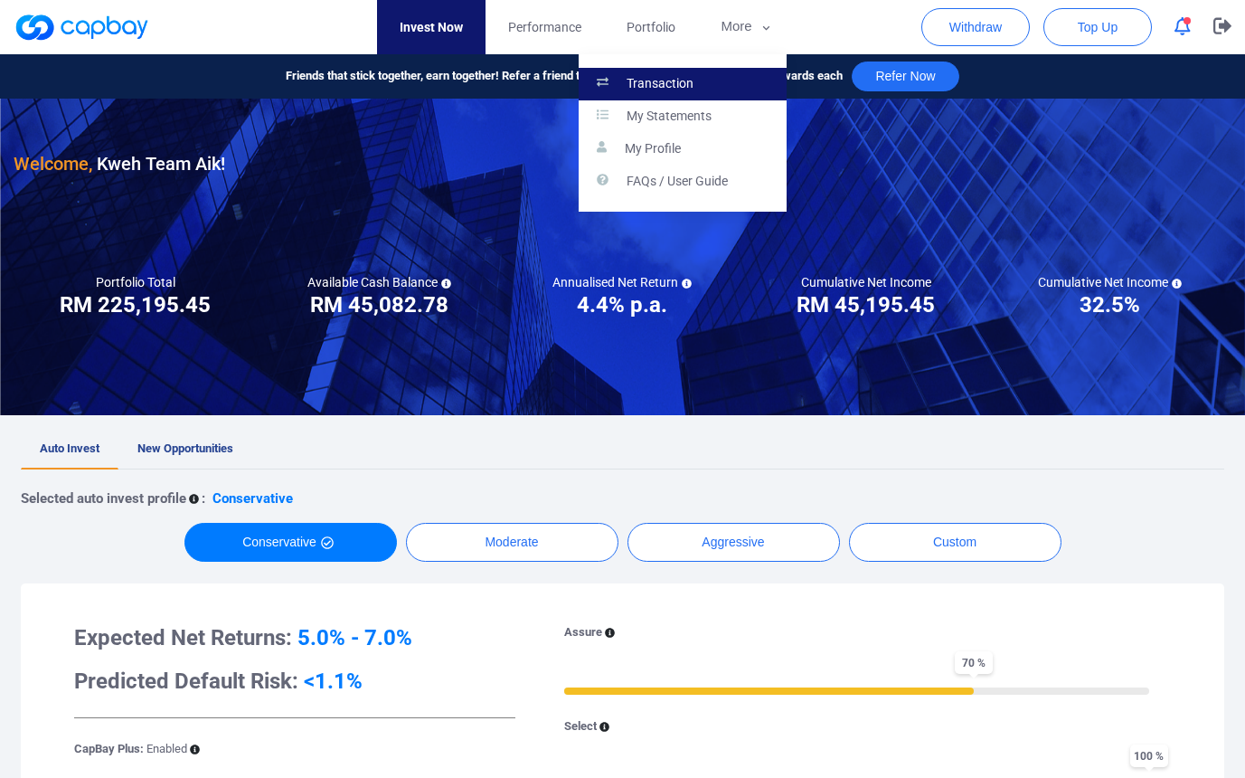
click at [686, 87] on p "Transaction" at bounding box center [660, 84] width 67 height 16
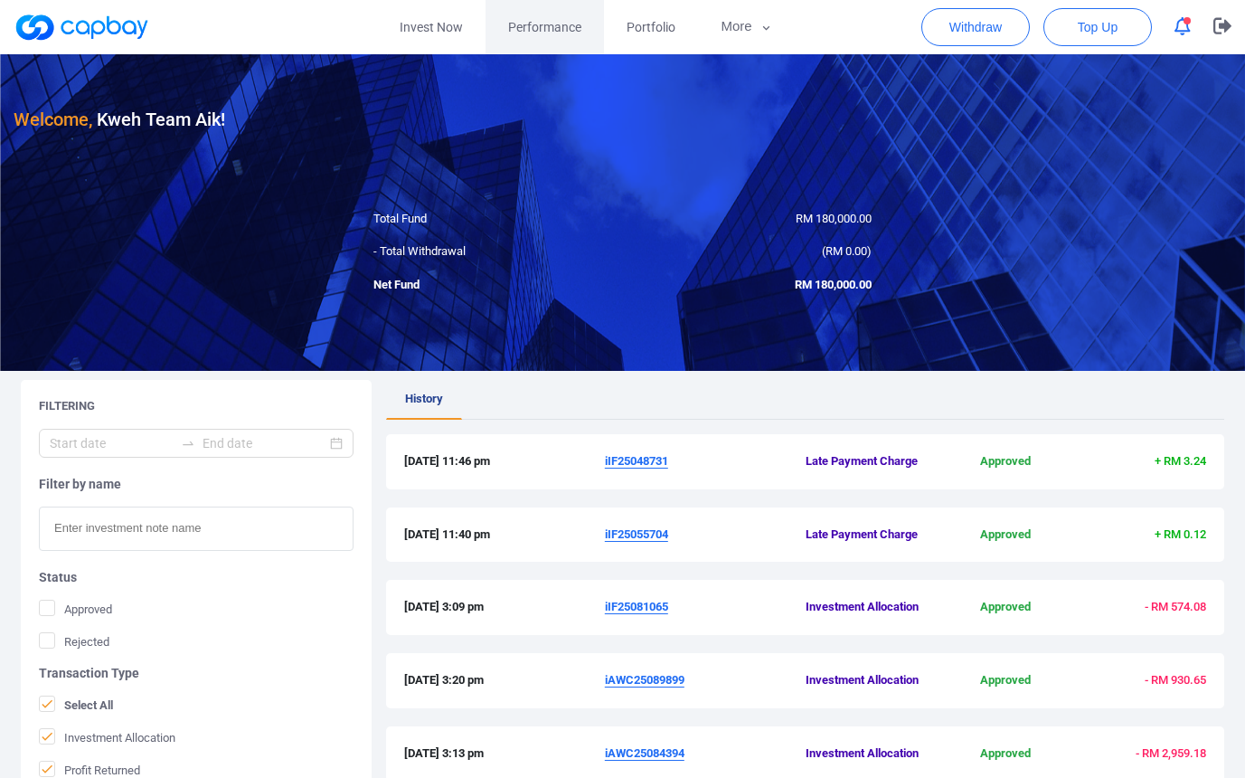
click at [552, 31] on span "Performance" at bounding box center [544, 27] width 73 height 20
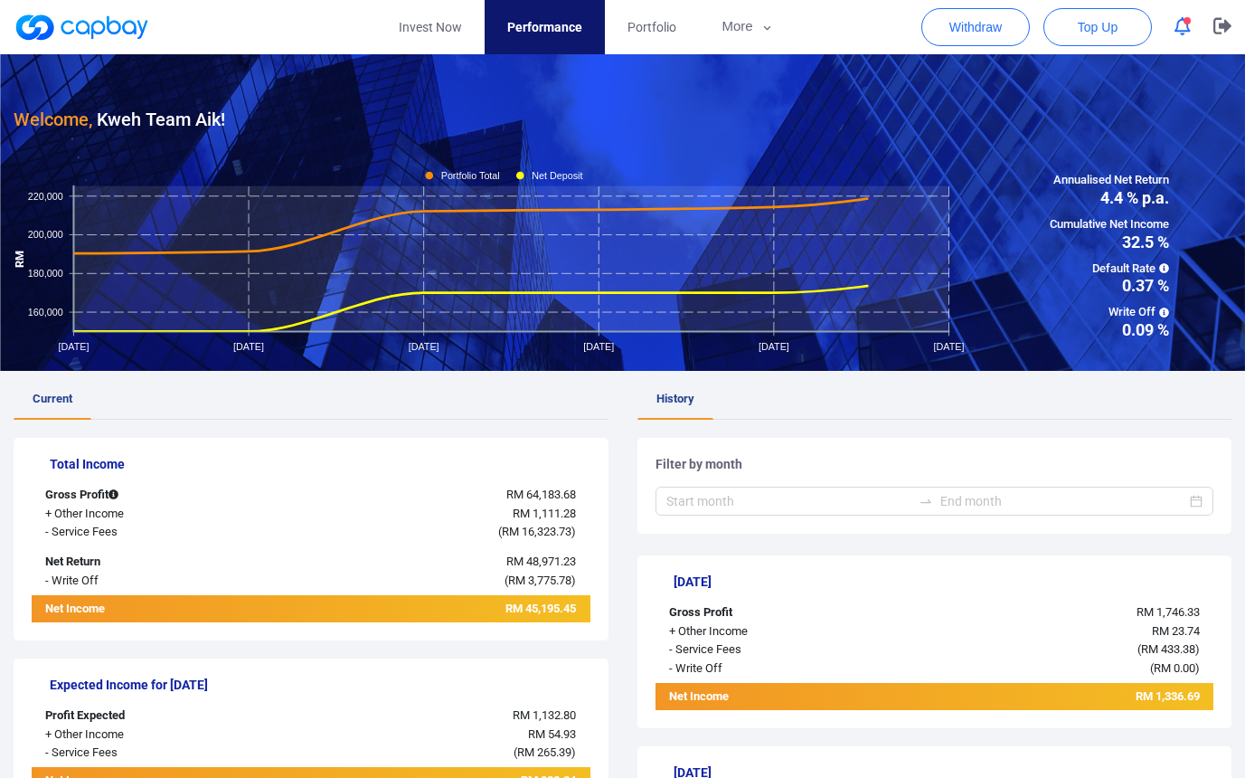
click at [1176, 27] on icon "button" at bounding box center [1183, 26] width 16 height 19
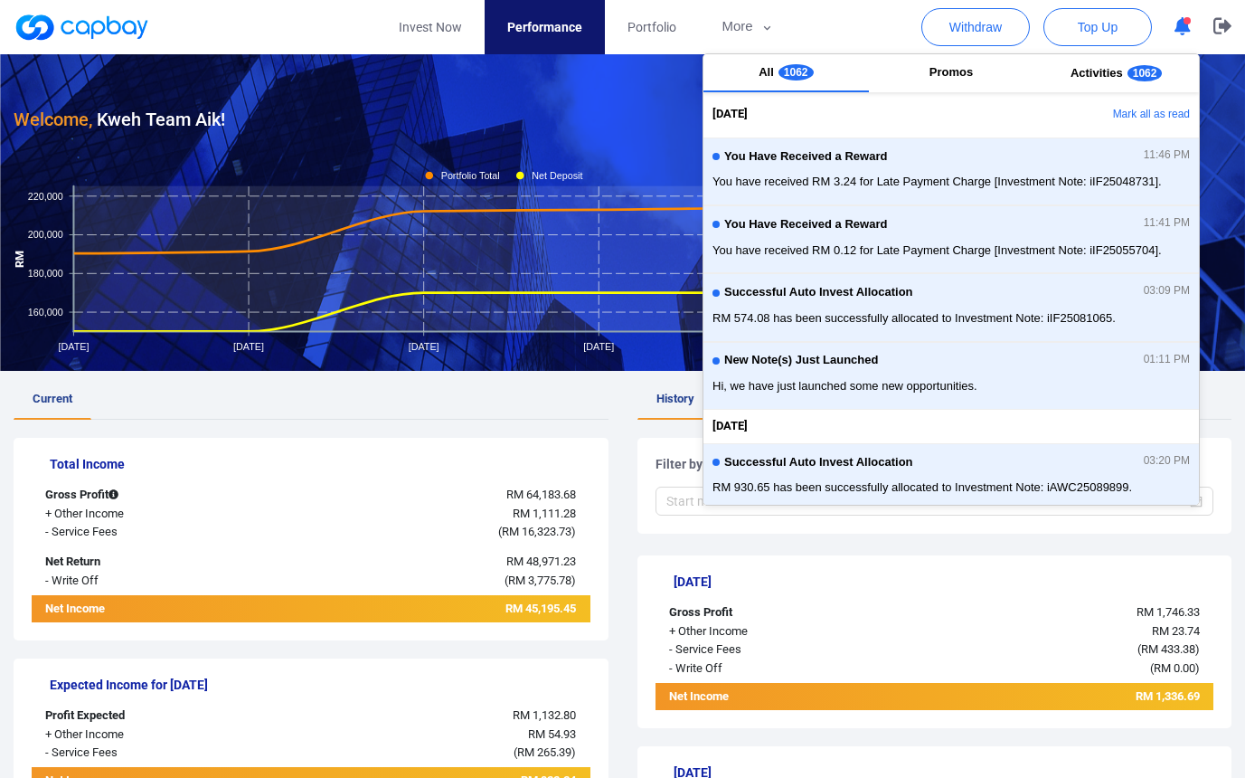
click at [856, 10] on nav "Invest Now Performance Portfolio More Transaction My Statements My Profile FAQs…" at bounding box center [586, 27] width 1218 height 54
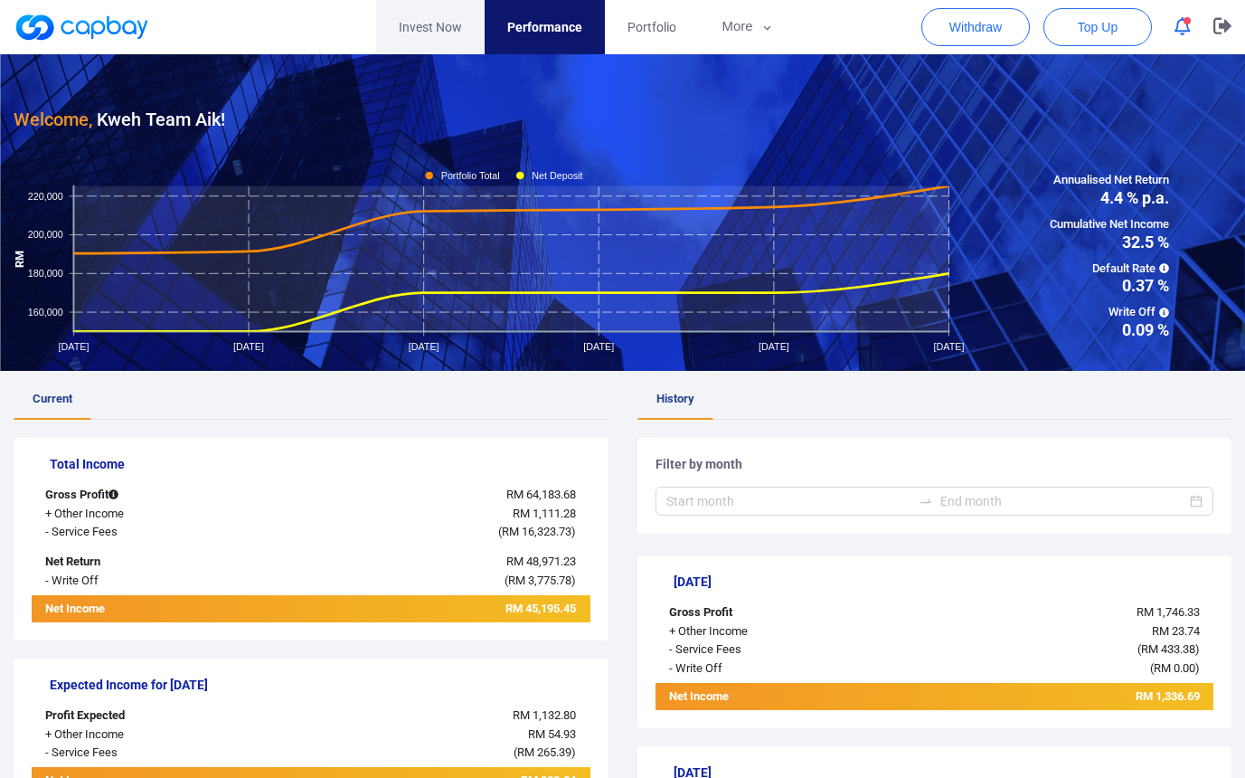
click at [406, 38] on link "Invest Now" at bounding box center [430, 27] width 109 height 54
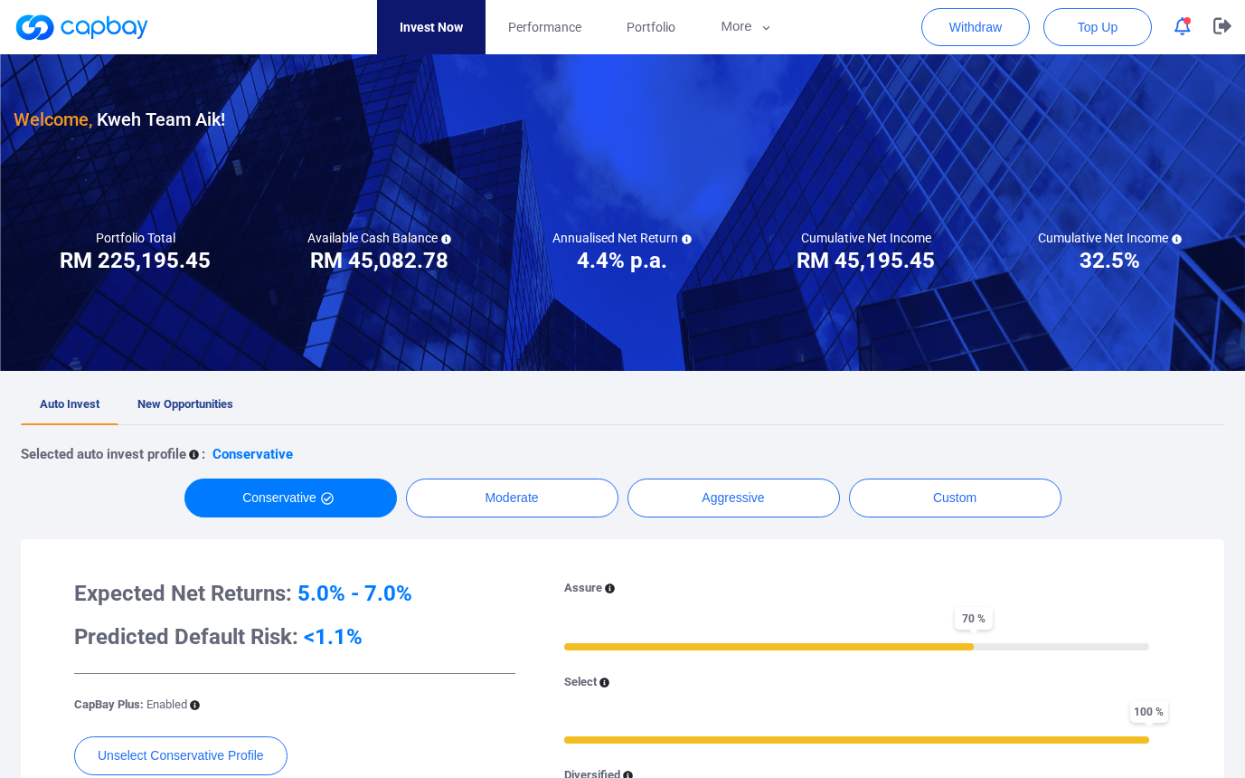
scroll to position [208, 0]
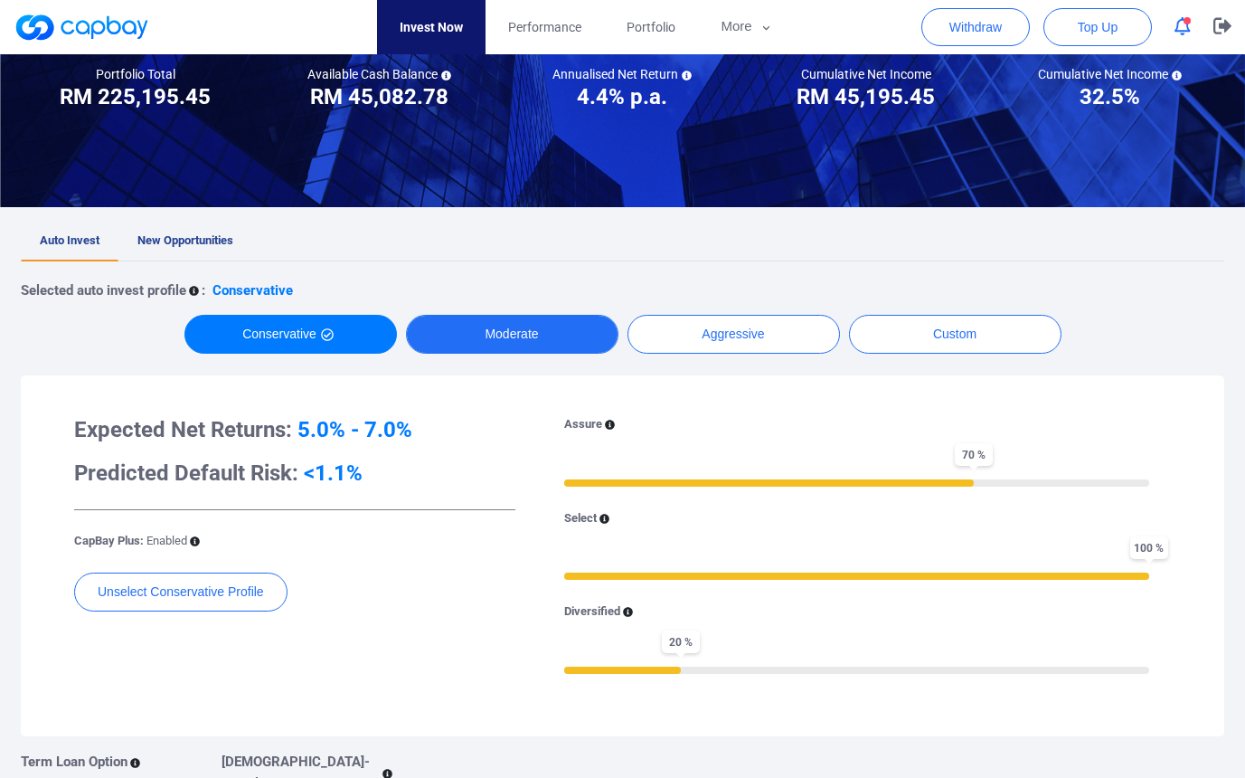
click at [500, 341] on button "Moderate" at bounding box center [512, 334] width 212 height 39
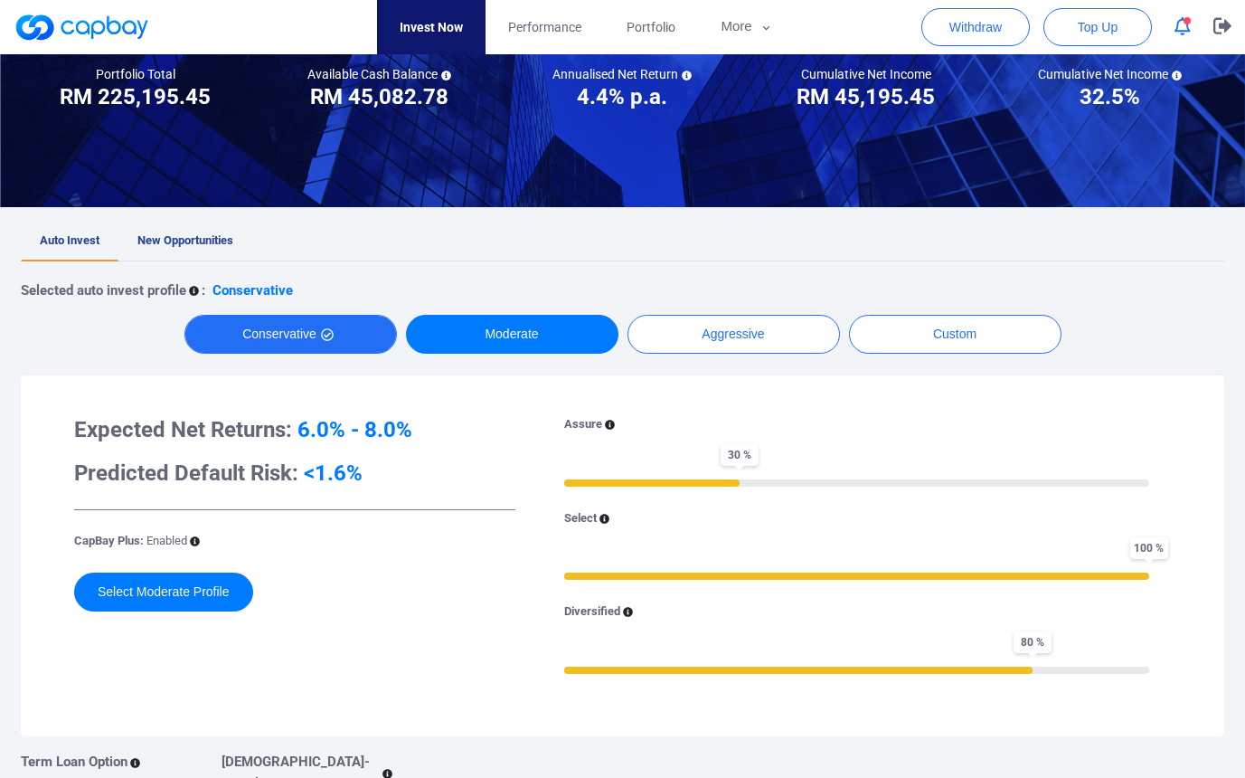
click at [323, 337] on icon "button" at bounding box center [327, 334] width 13 height 13
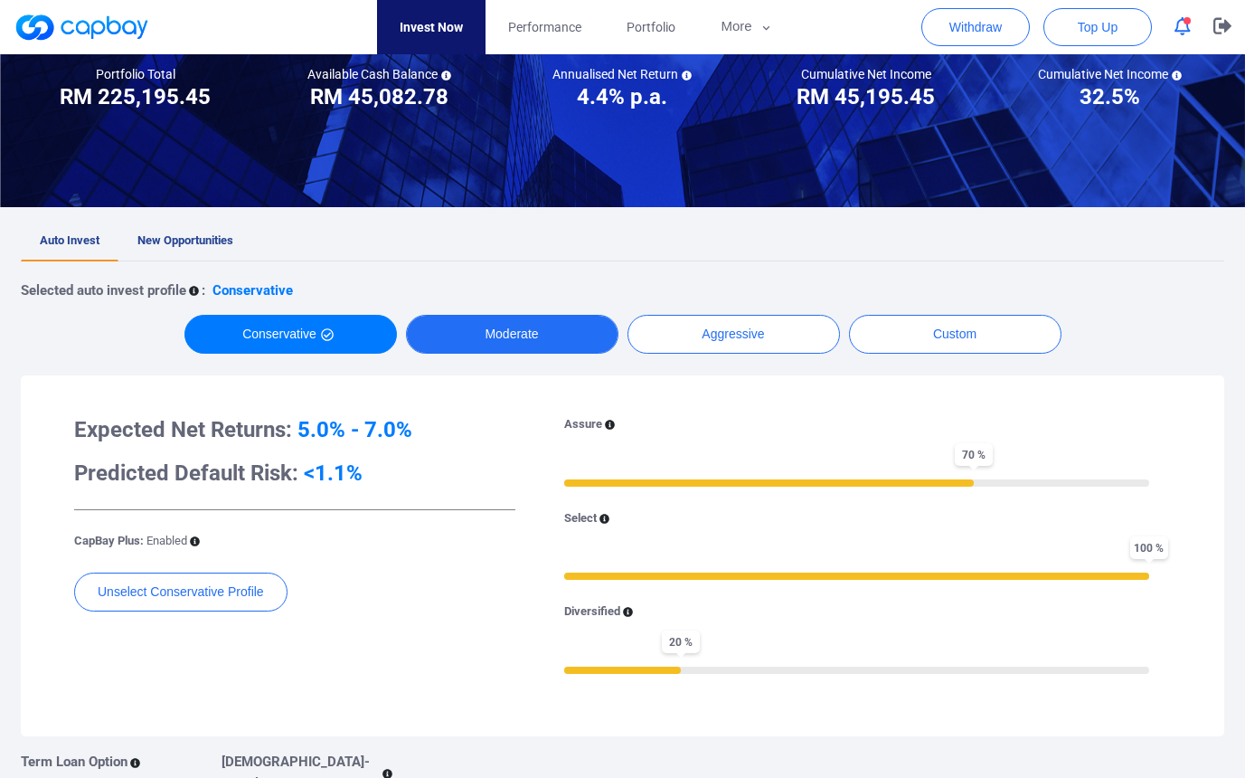
click at [512, 333] on button "Moderate" at bounding box center [512, 334] width 212 height 39
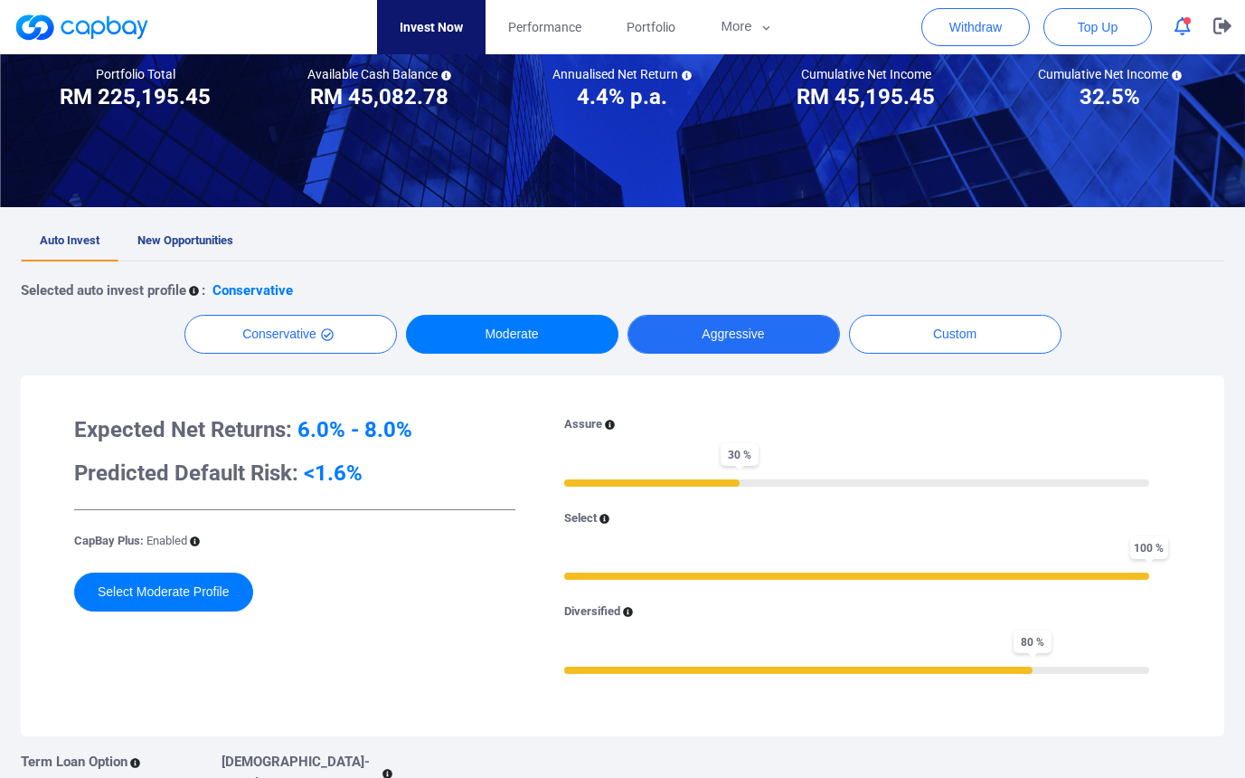
click at [772, 330] on button "Aggressive" at bounding box center [734, 334] width 212 height 39
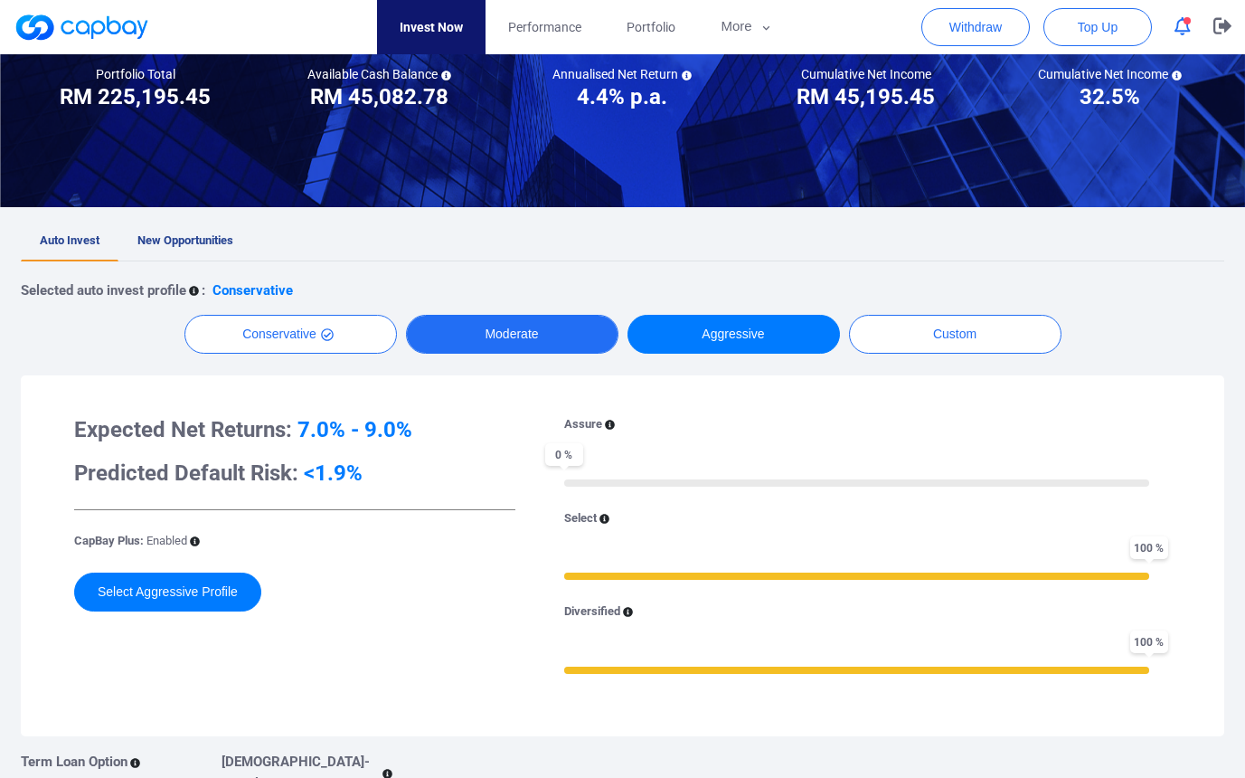
click at [499, 338] on button "Moderate" at bounding box center [512, 334] width 212 height 39
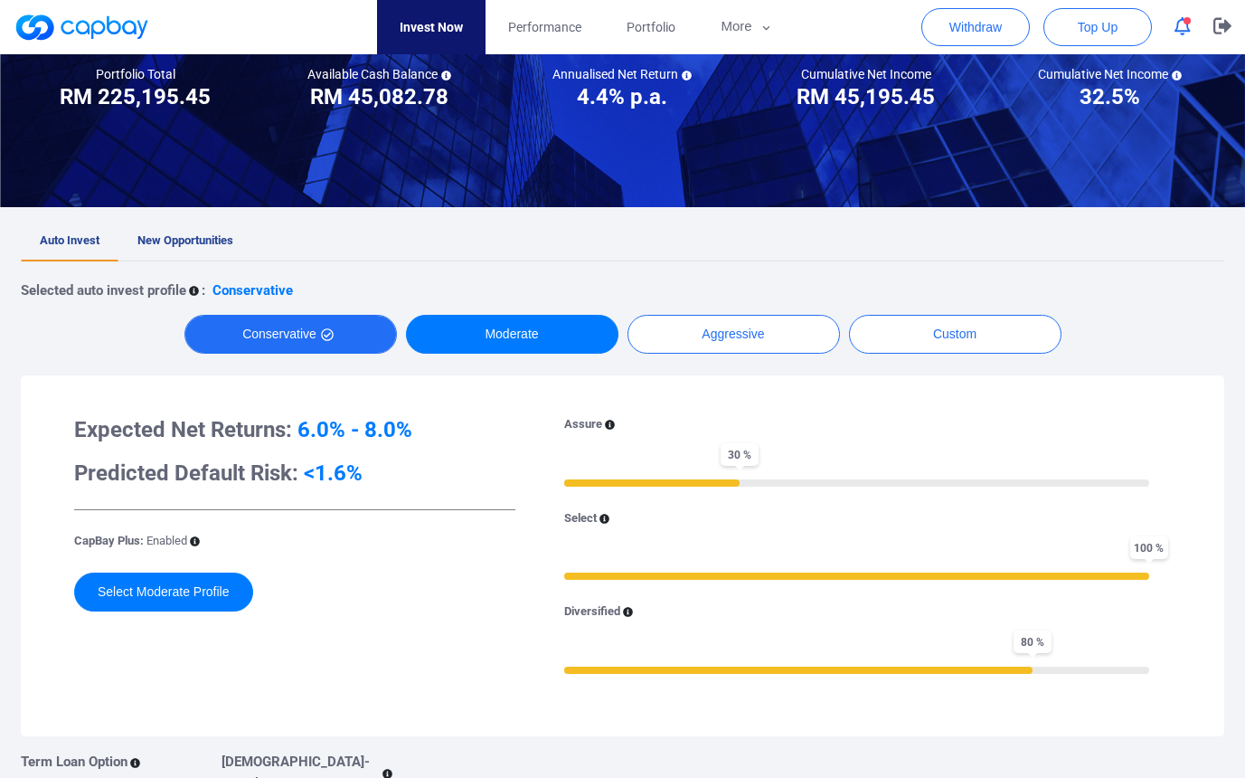
click at [289, 326] on button "Conservative" at bounding box center [290, 334] width 212 height 39
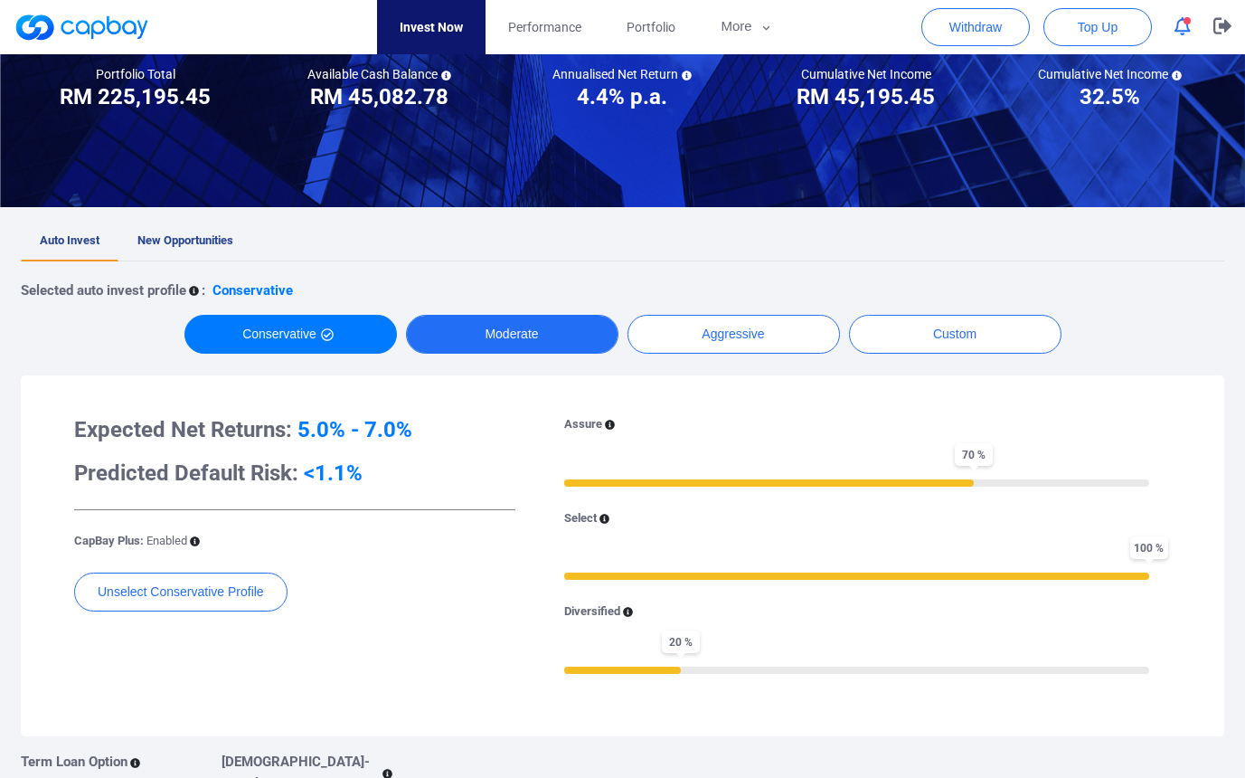
click at [473, 328] on button "Moderate" at bounding box center [512, 334] width 212 height 39
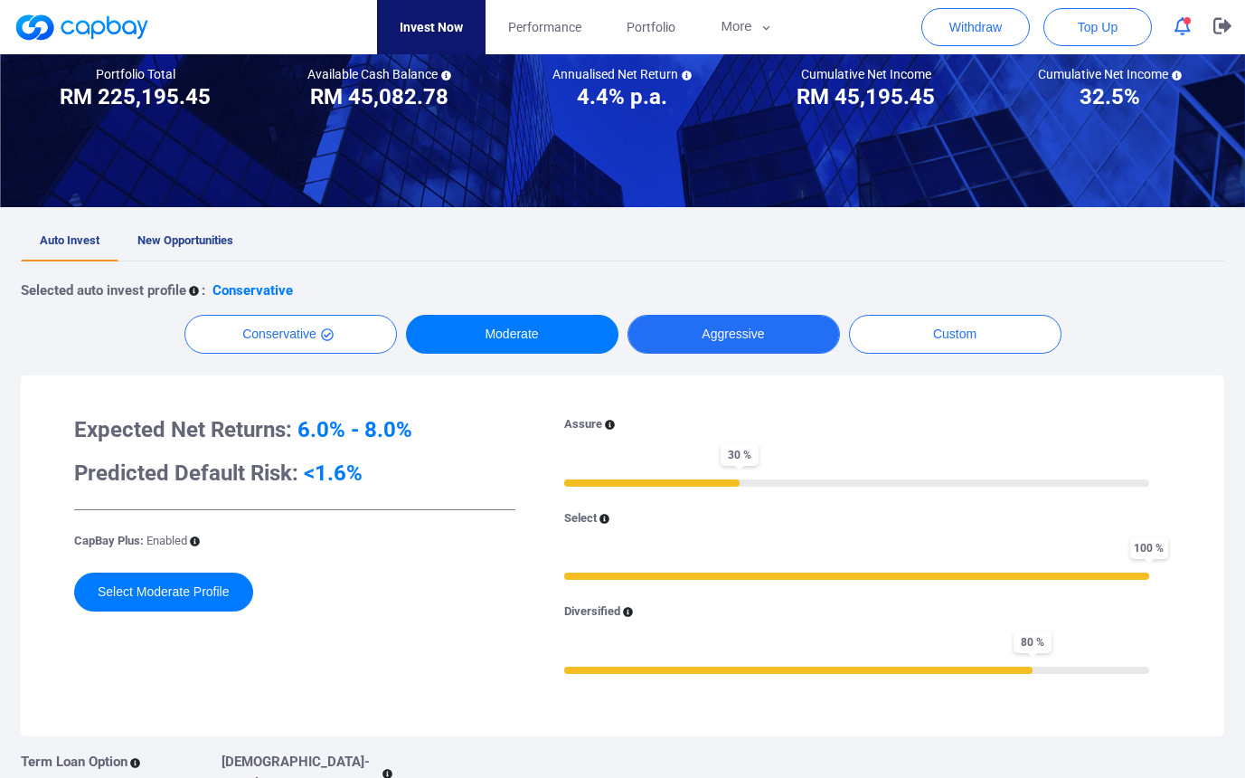
click at [672, 332] on button "Aggressive" at bounding box center [734, 334] width 212 height 39
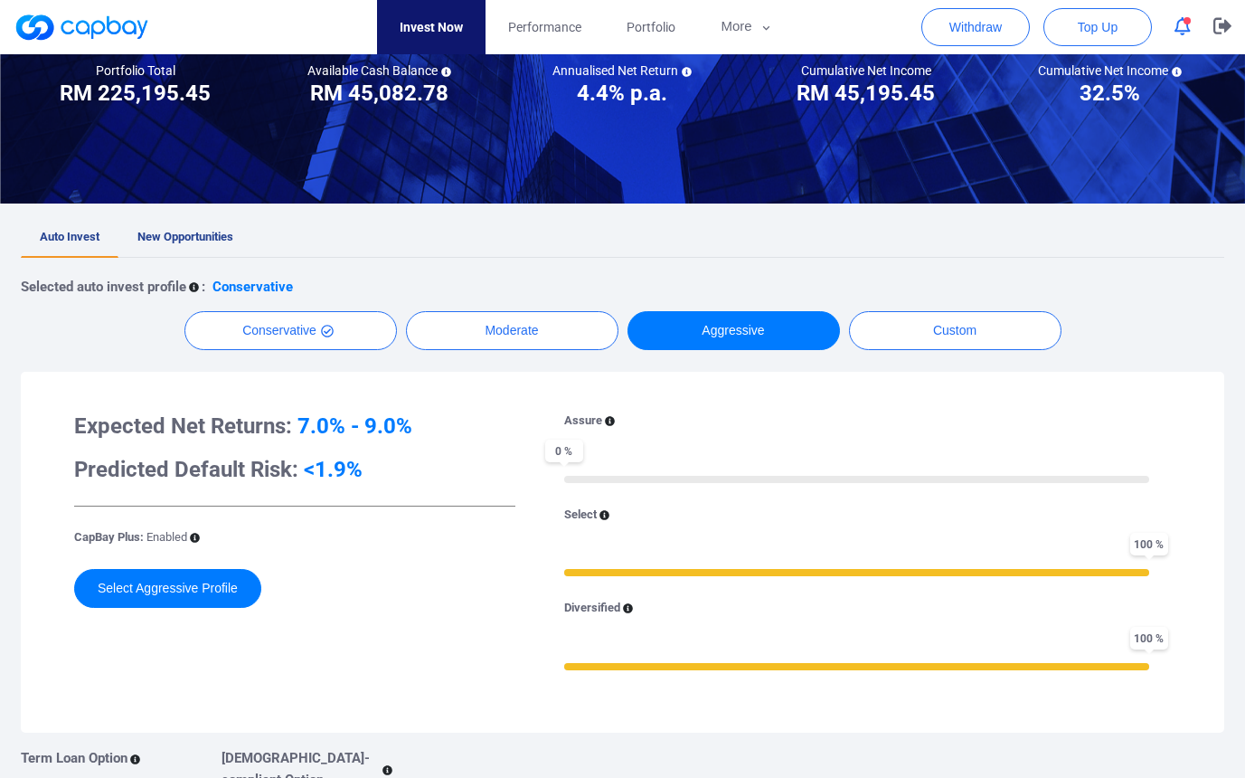
scroll to position [215, 0]
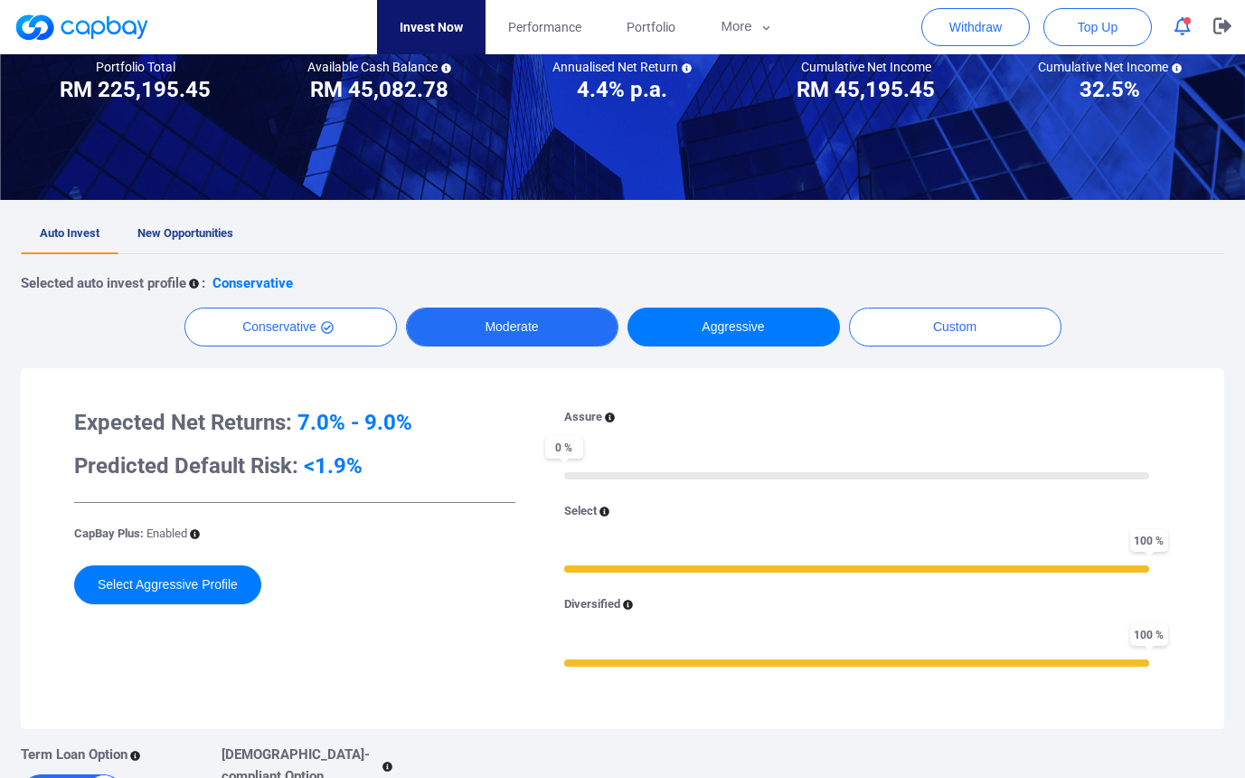
click at [519, 317] on button "Moderate" at bounding box center [512, 326] width 212 height 39
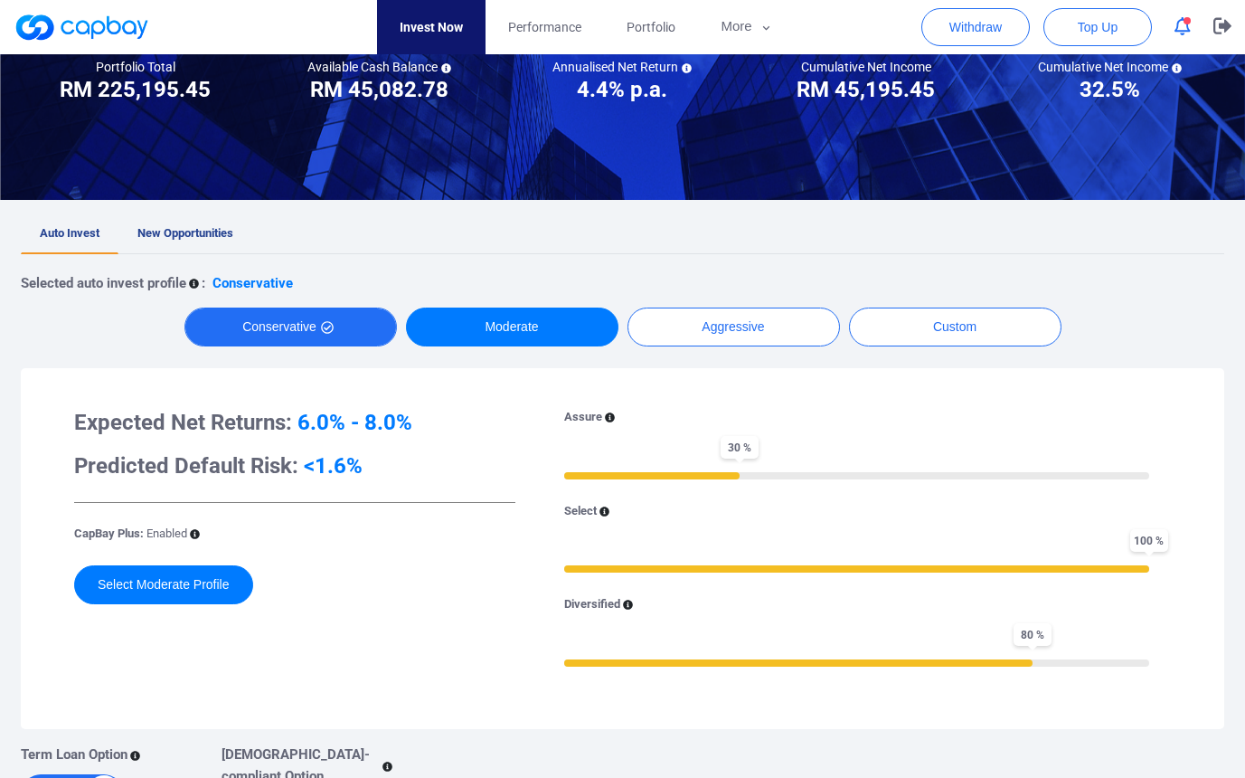
click at [315, 318] on button "Conservative" at bounding box center [290, 326] width 212 height 39
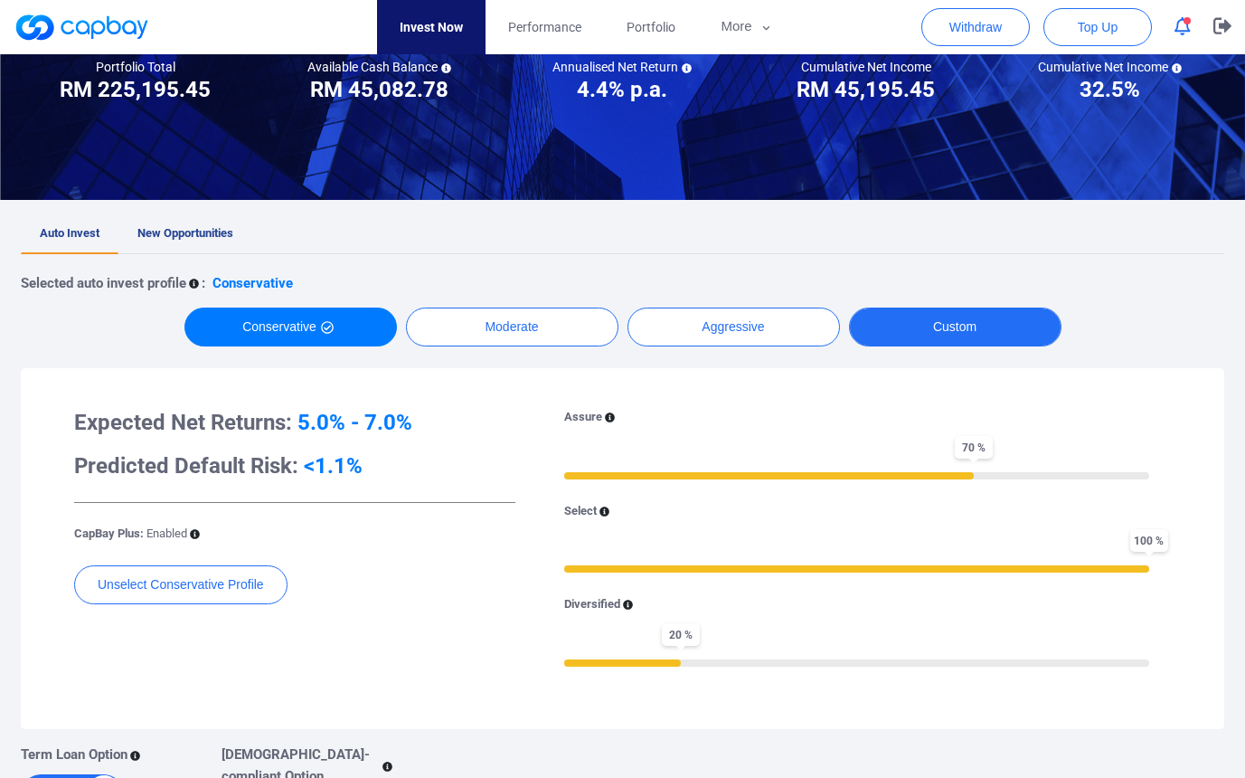
drag, startPoint x: 804, startPoint y: 327, endPoint x: 986, endPoint y: 326, distance: 181.8
click at [805, 327] on button "Aggressive" at bounding box center [734, 326] width 212 height 39
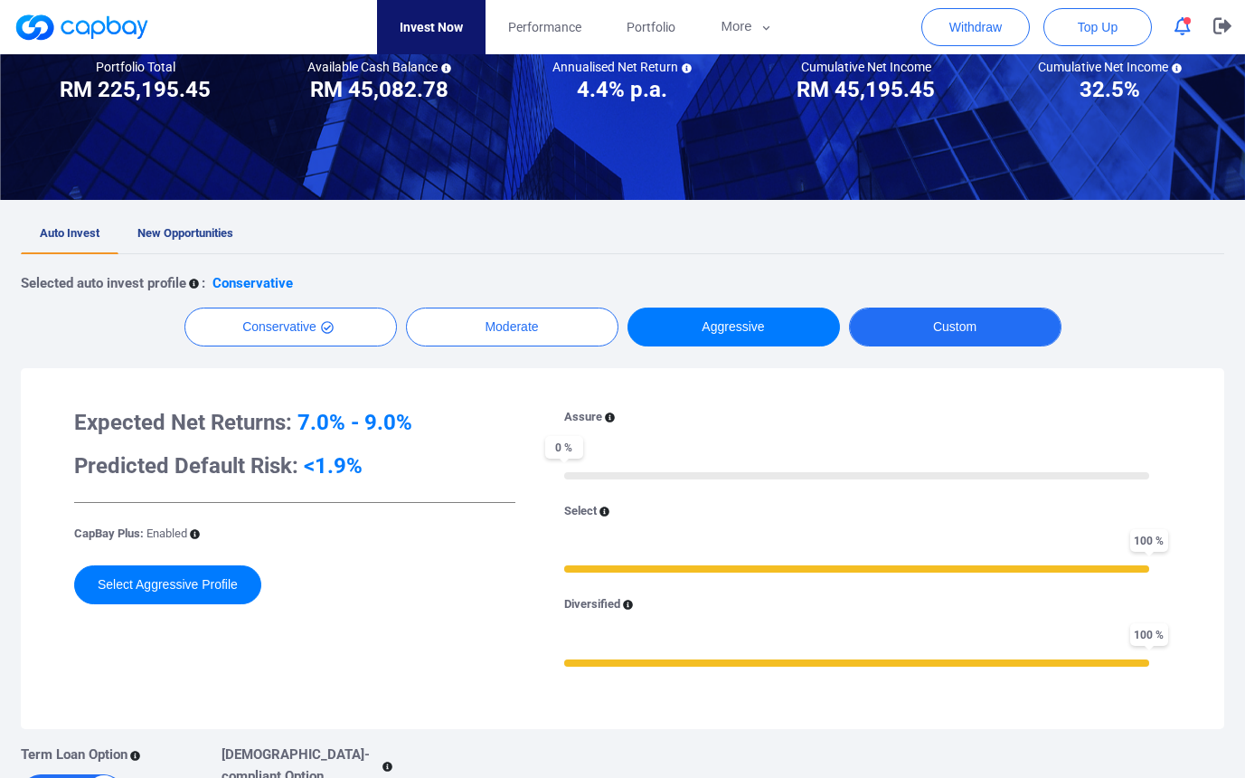
click at [987, 324] on button "Custom" at bounding box center [955, 326] width 212 height 39
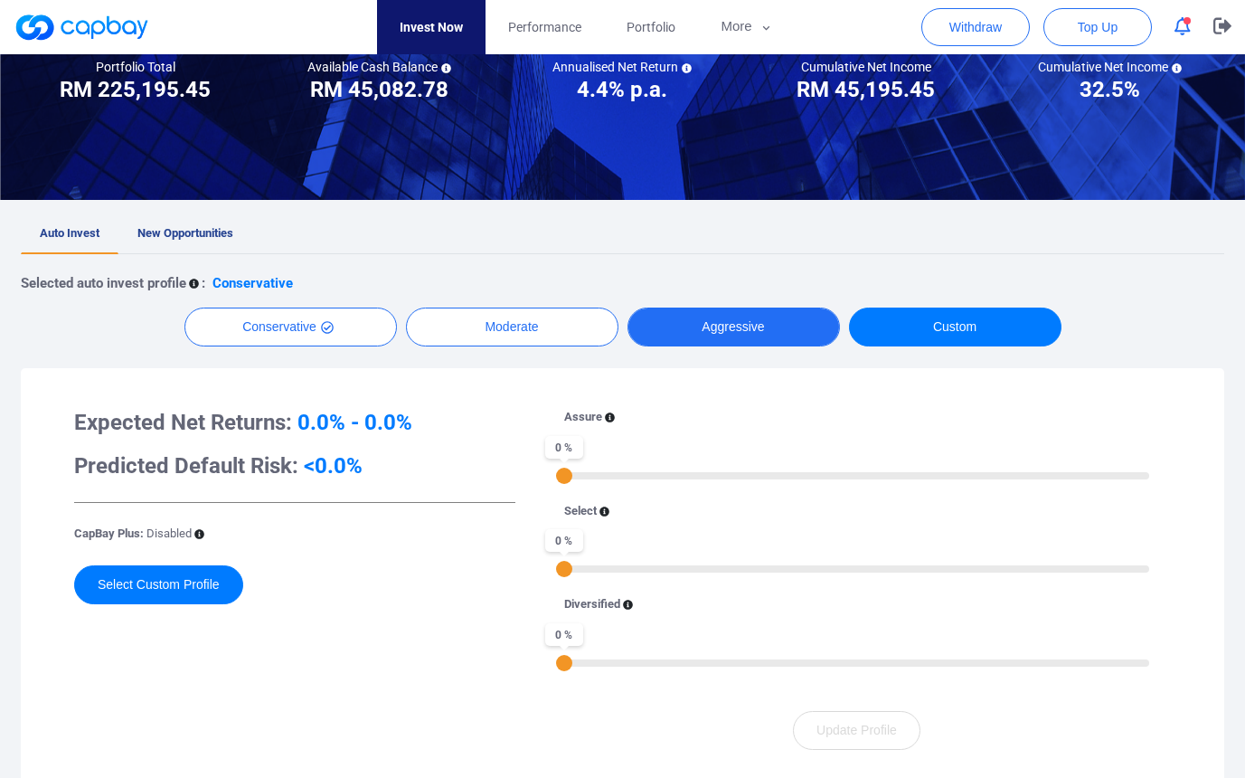
click at [761, 323] on button "Aggressive" at bounding box center [734, 326] width 212 height 39
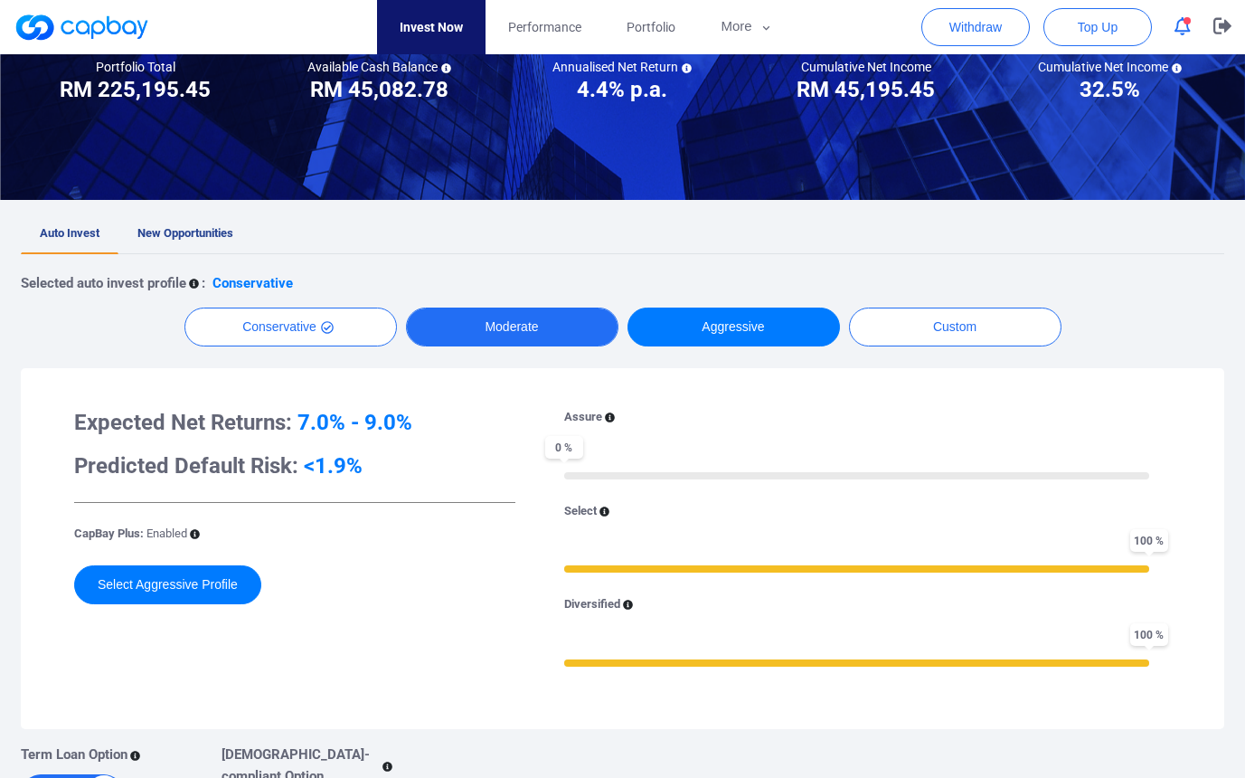
click at [518, 316] on button "Moderate" at bounding box center [512, 326] width 212 height 39
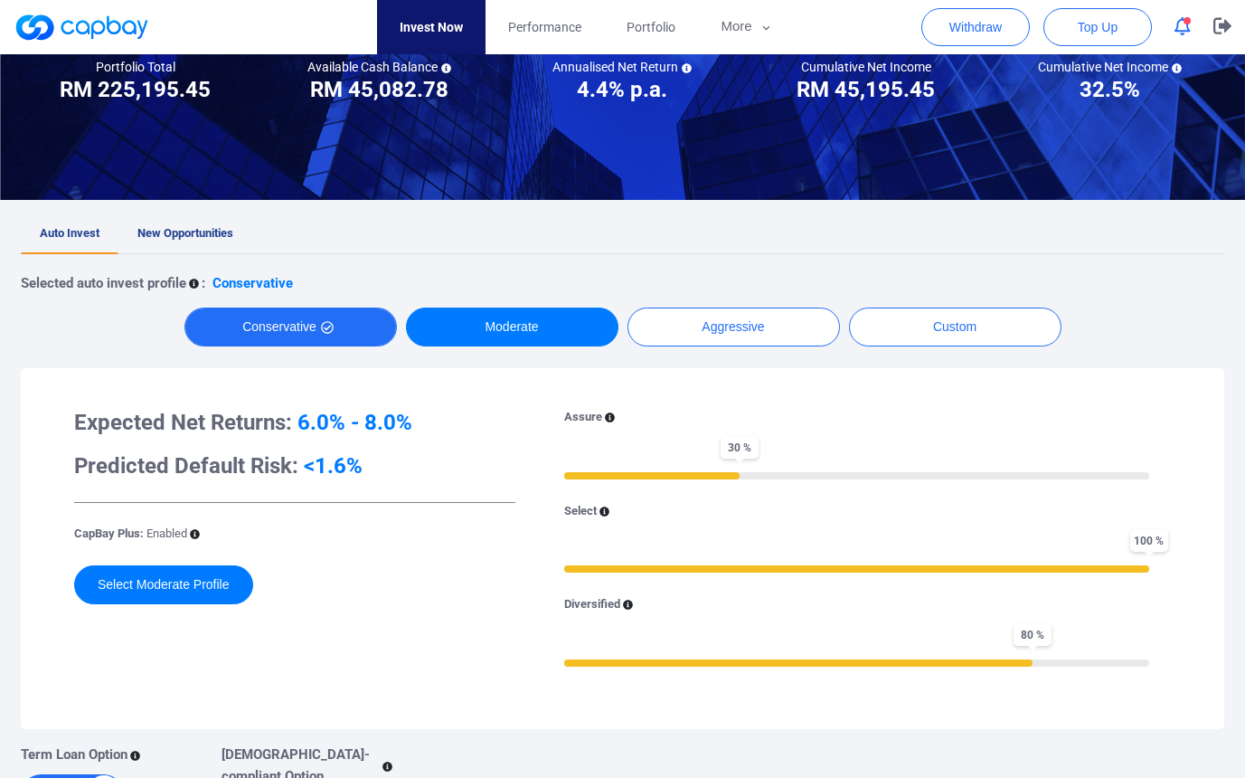
click at [291, 323] on button "Conservative" at bounding box center [290, 326] width 212 height 39
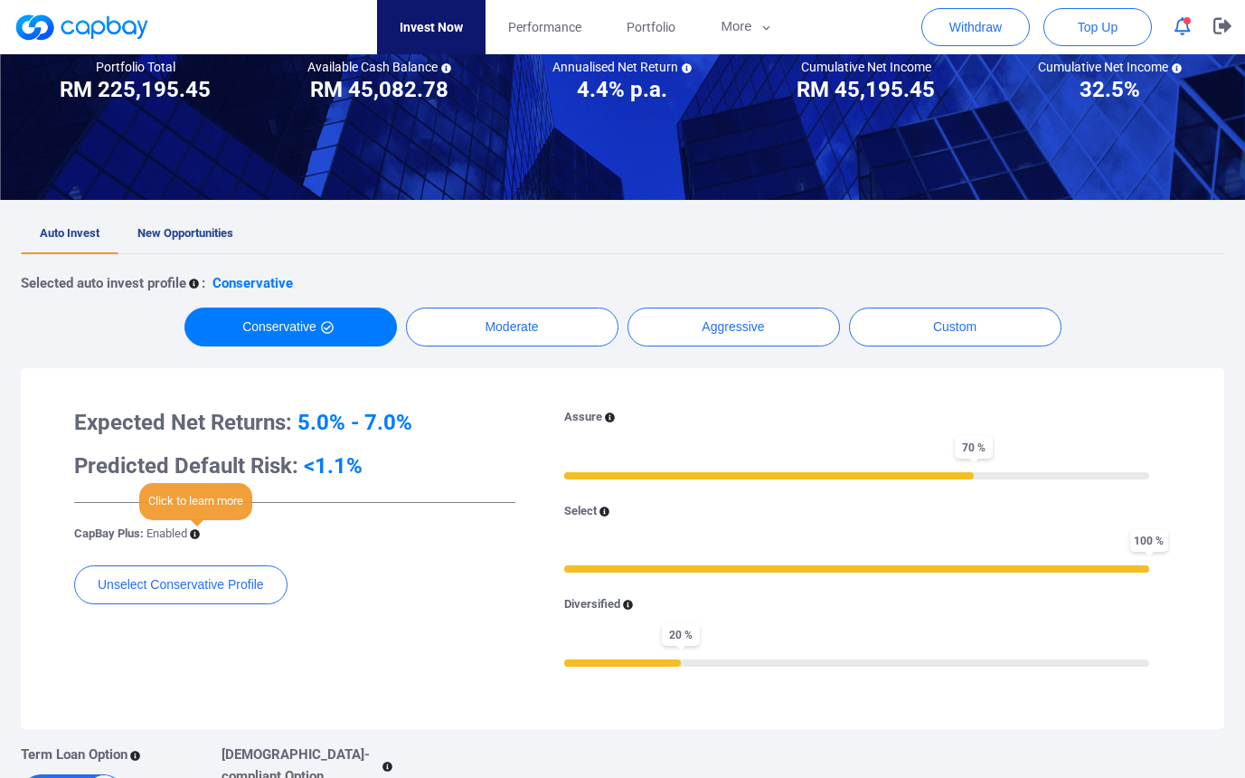
click at [195, 531] on icon at bounding box center [195, 534] width 10 height 10
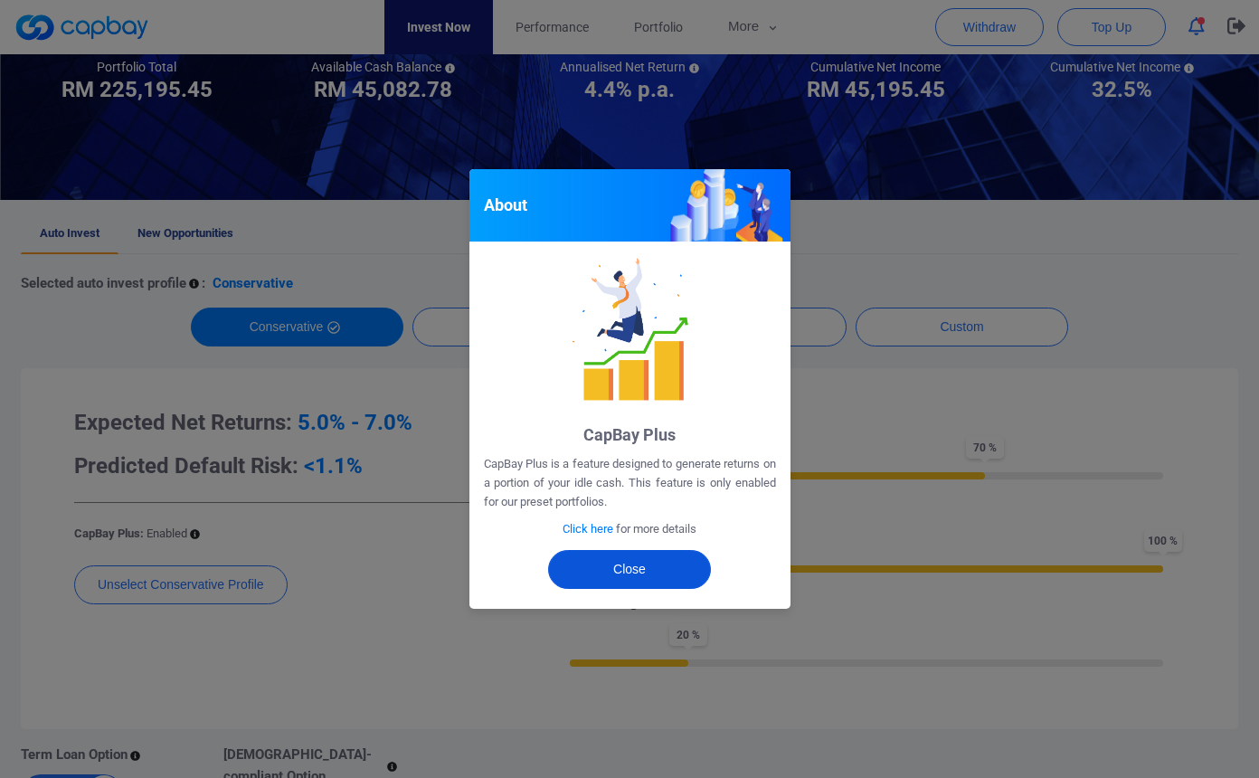
click at [596, 568] on button "Close" at bounding box center [629, 569] width 163 height 39
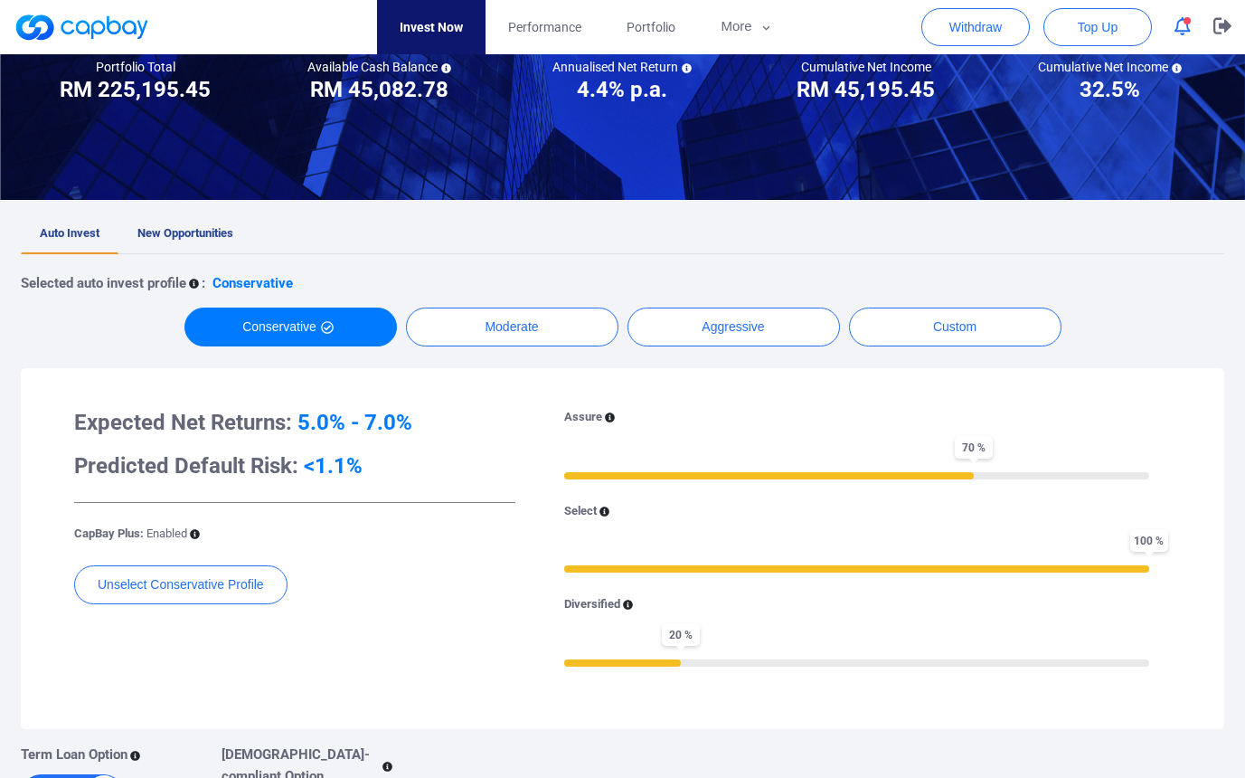
click at [373, 571] on div "Unselect Conservative Profile" at bounding box center [294, 593] width 441 height 57
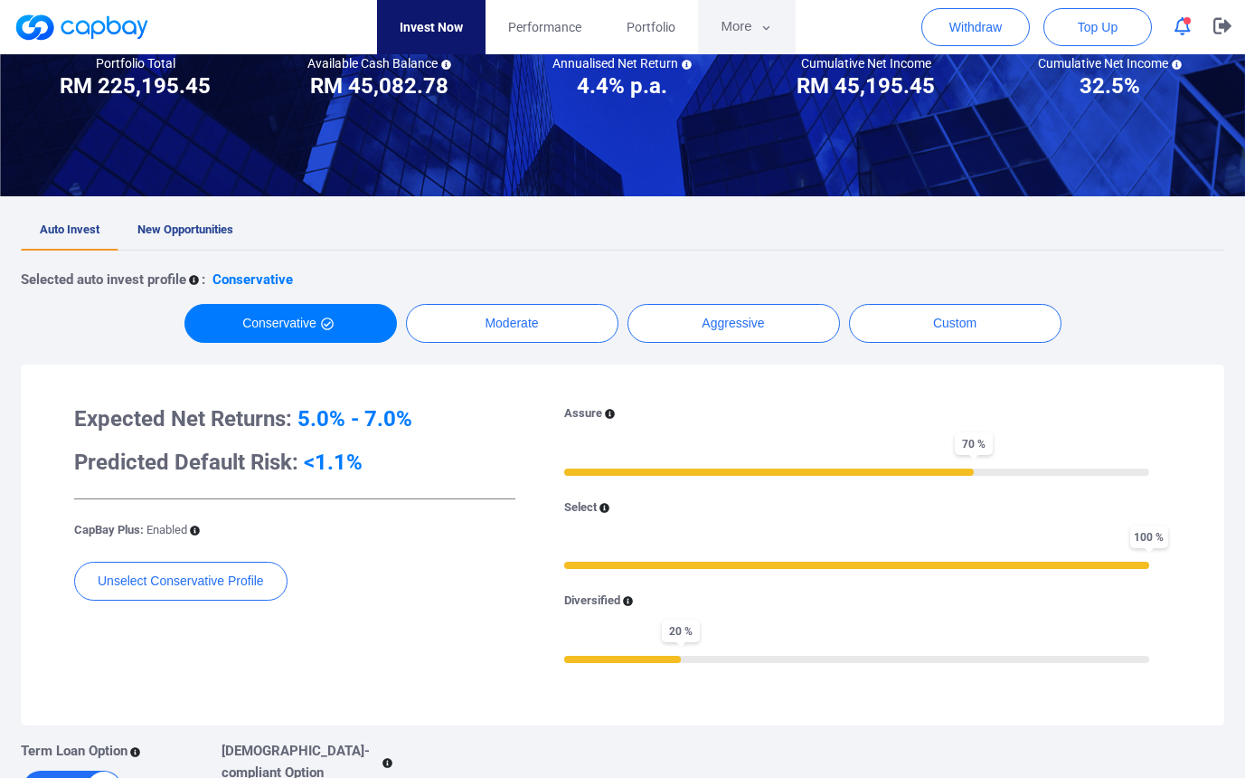
click at [745, 41] on button "More" at bounding box center [746, 27] width 97 height 54
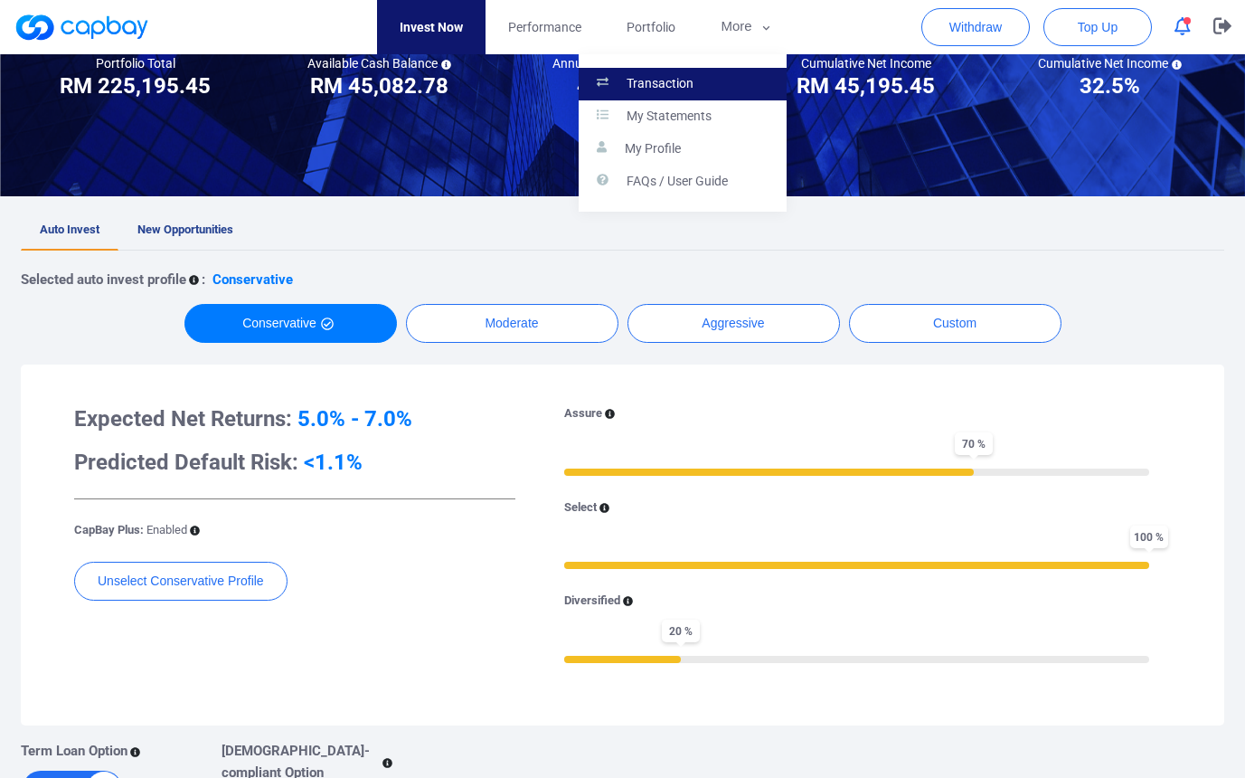
click at [699, 78] on link "Transaction" at bounding box center [683, 84] width 208 height 33
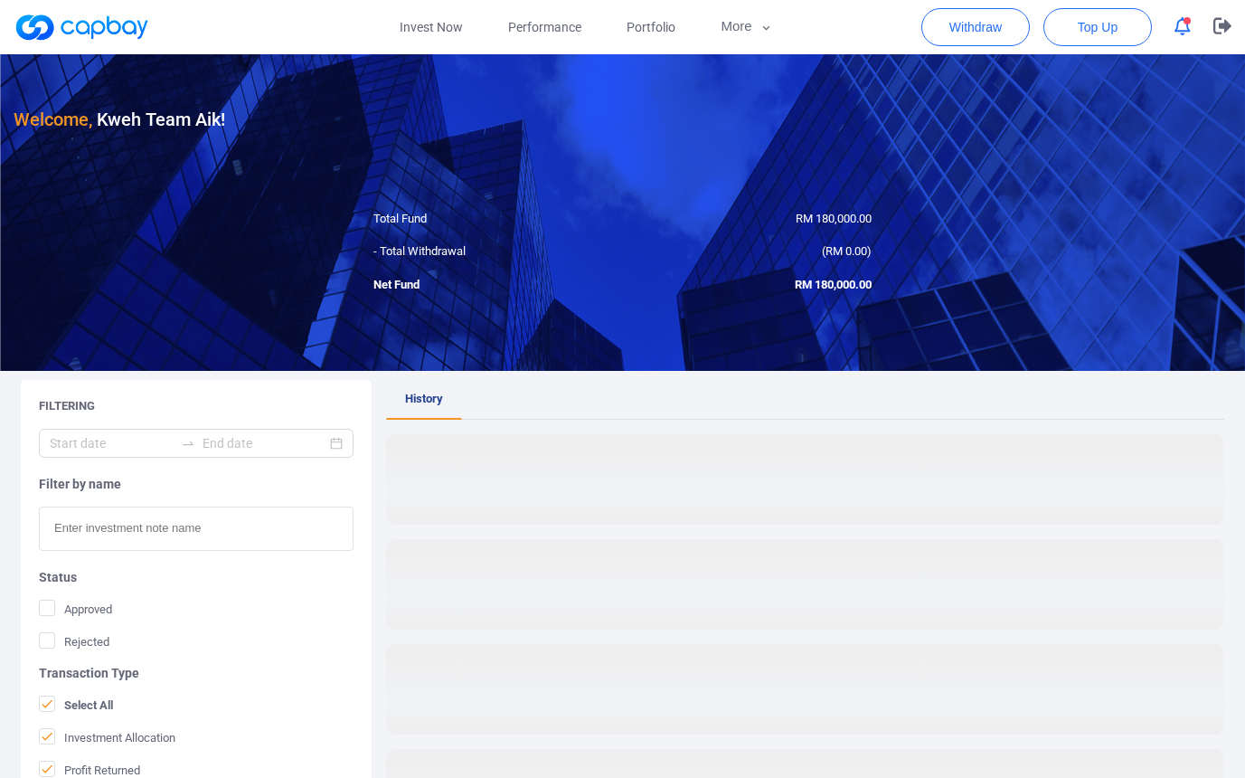
click at [684, 80] on p "Transaction" at bounding box center [660, 84] width 67 height 16
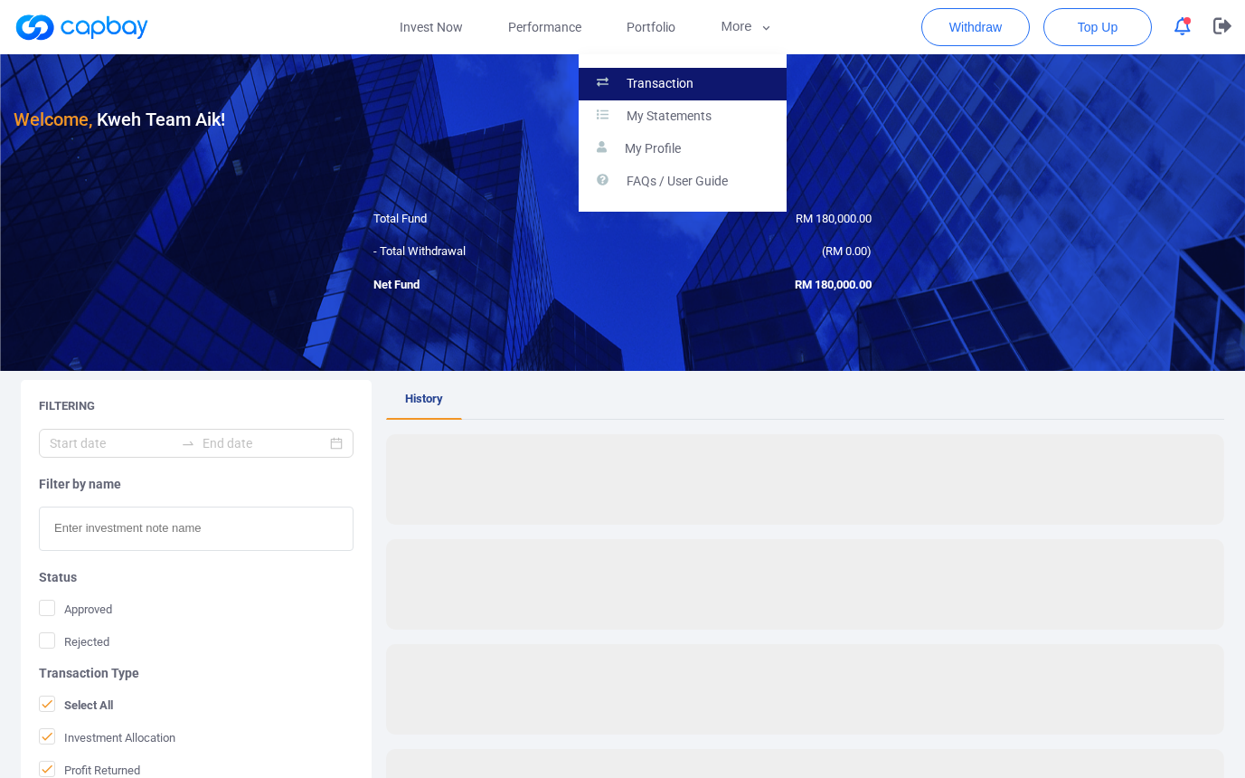
click at [660, 89] on p "Transaction" at bounding box center [660, 84] width 67 height 16
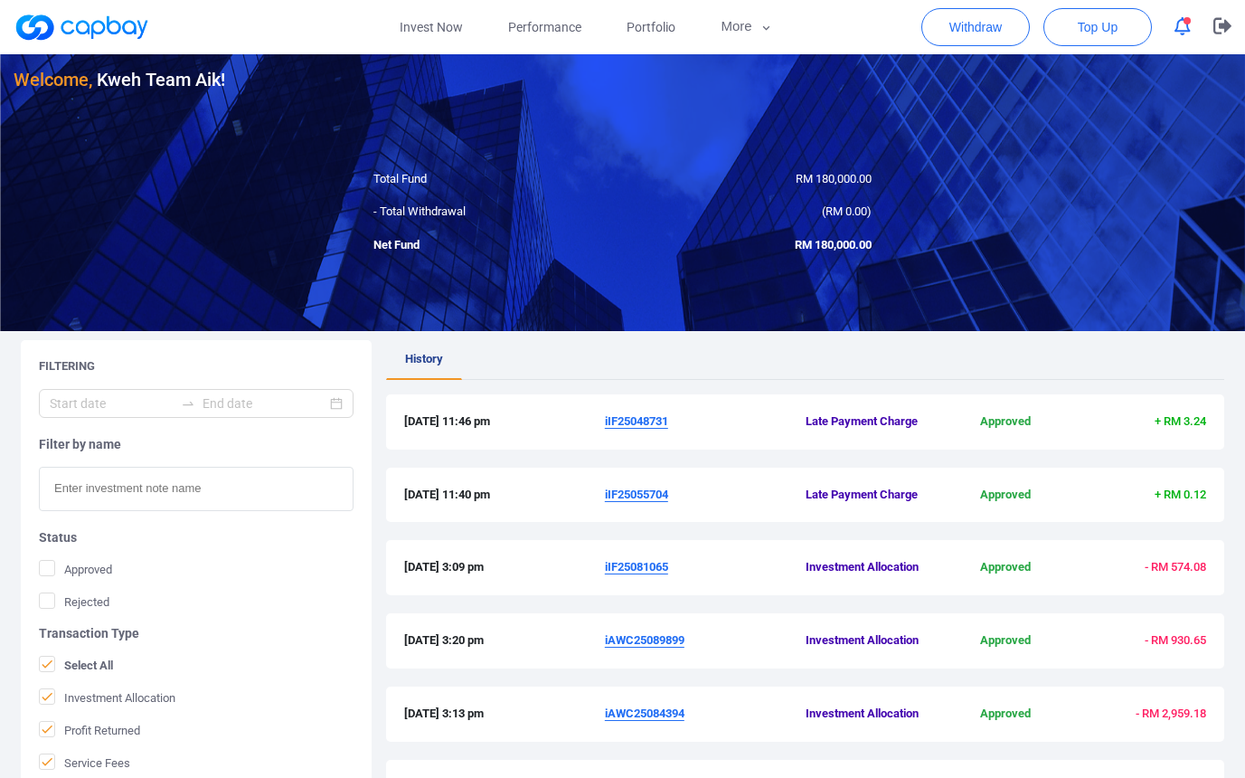
scroll to position [495, 0]
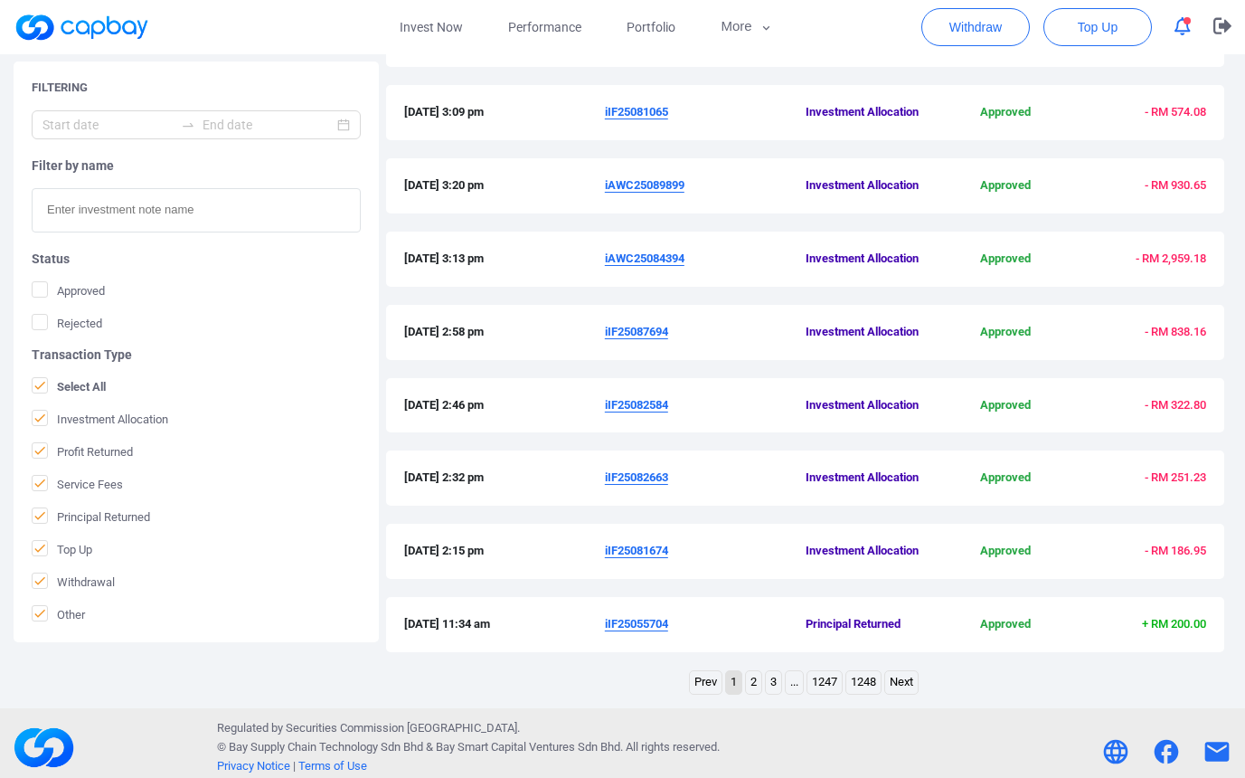
click at [754, 677] on link "2" at bounding box center [753, 682] width 15 height 23
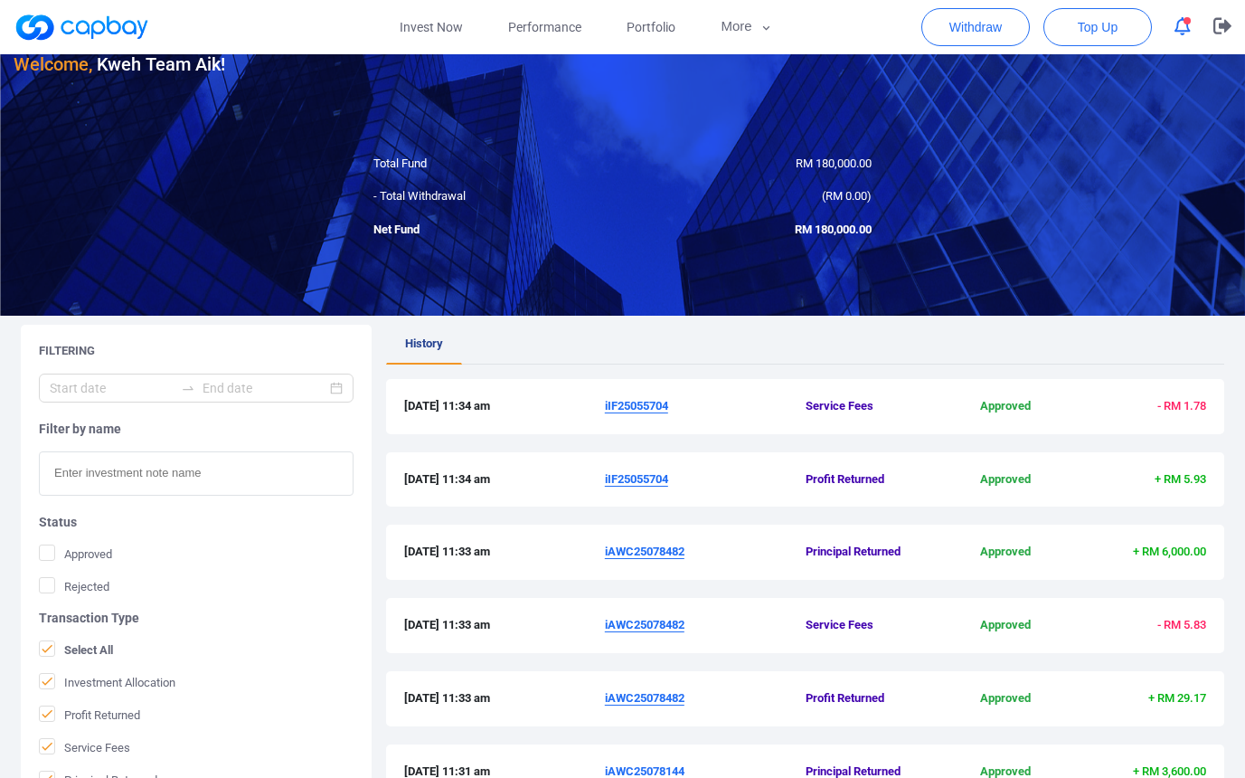
scroll to position [0, 0]
